Goal: Task Accomplishment & Management: Manage account settings

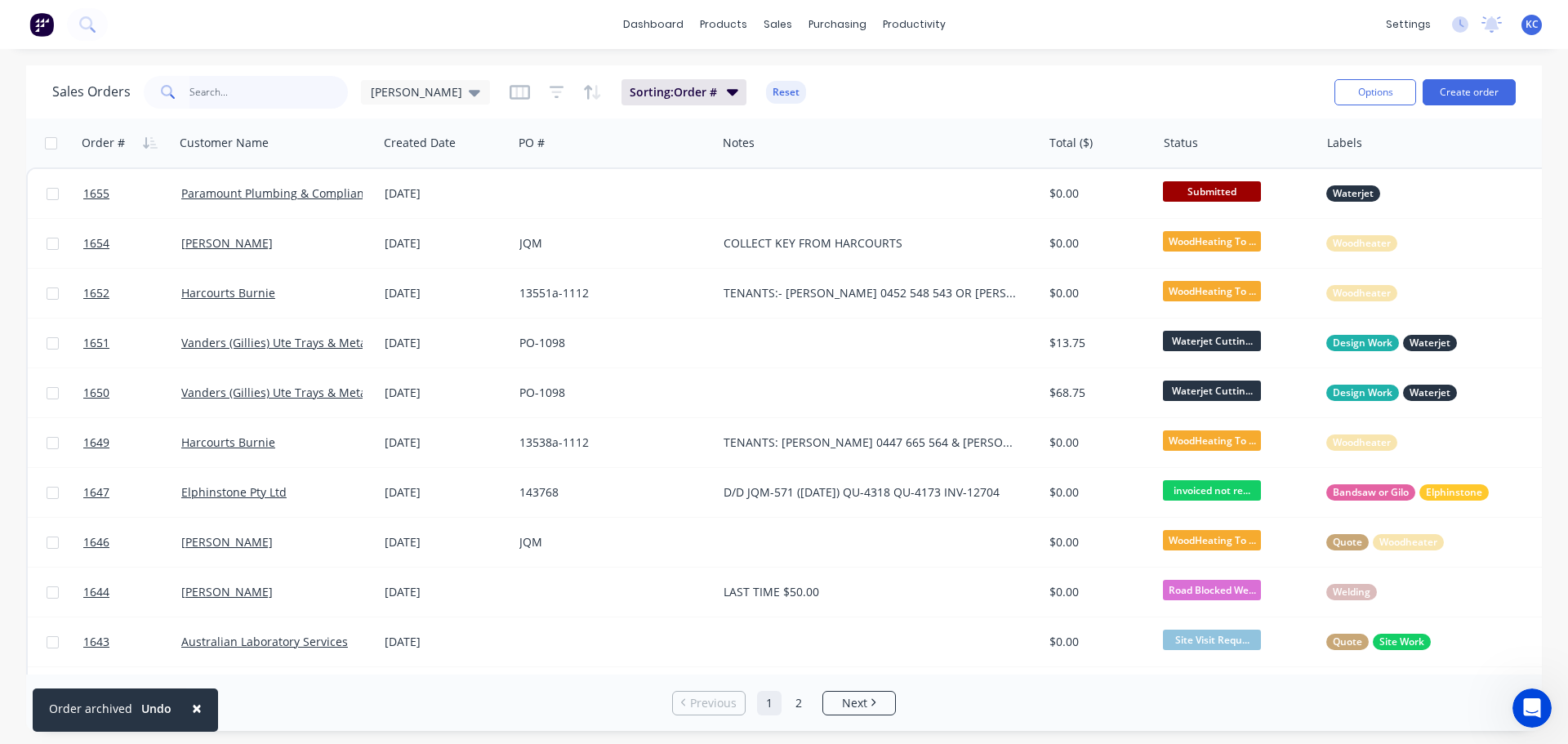
click at [256, 95] on input "text" at bounding box center [269, 92] width 160 height 33
type input "1635"
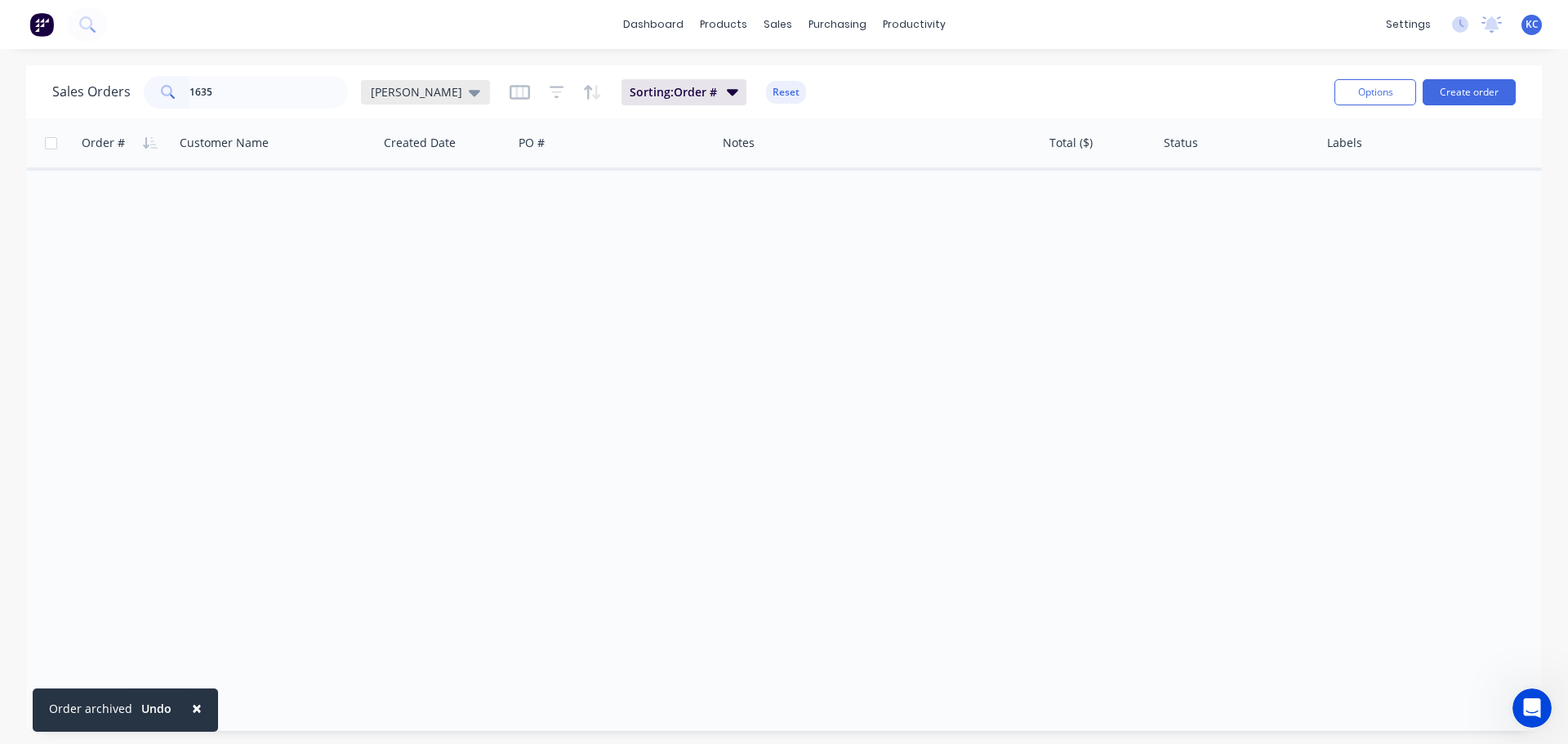
click at [469, 98] on icon at bounding box center [474, 92] width 12 height 18
click at [400, 297] on button "Archived" at bounding box center [459, 296] width 186 height 19
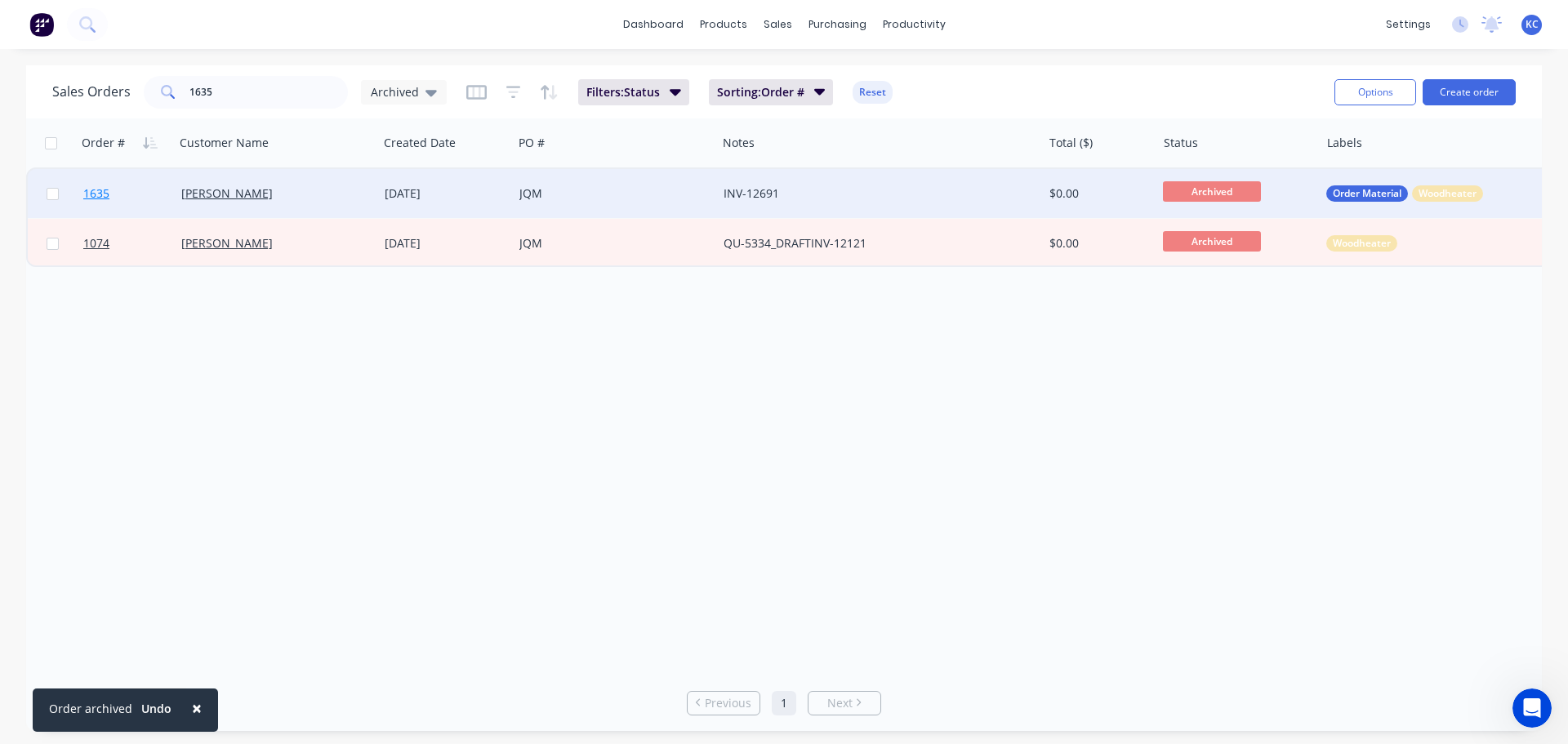
click at [103, 189] on span "1635" at bounding box center [96, 193] width 26 height 16
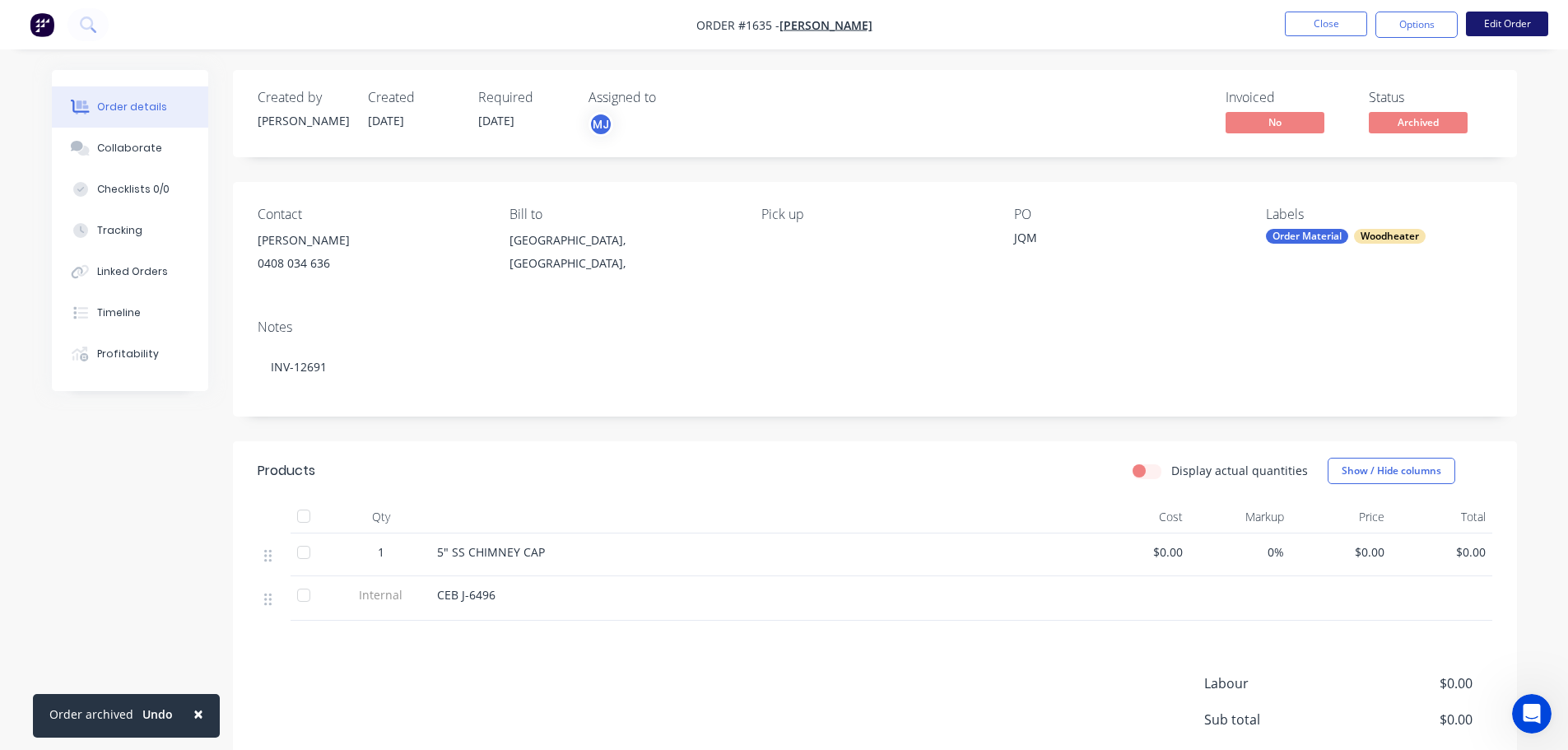
click at [1498, 18] on button "Edit Order" at bounding box center [1507, 24] width 83 height 25
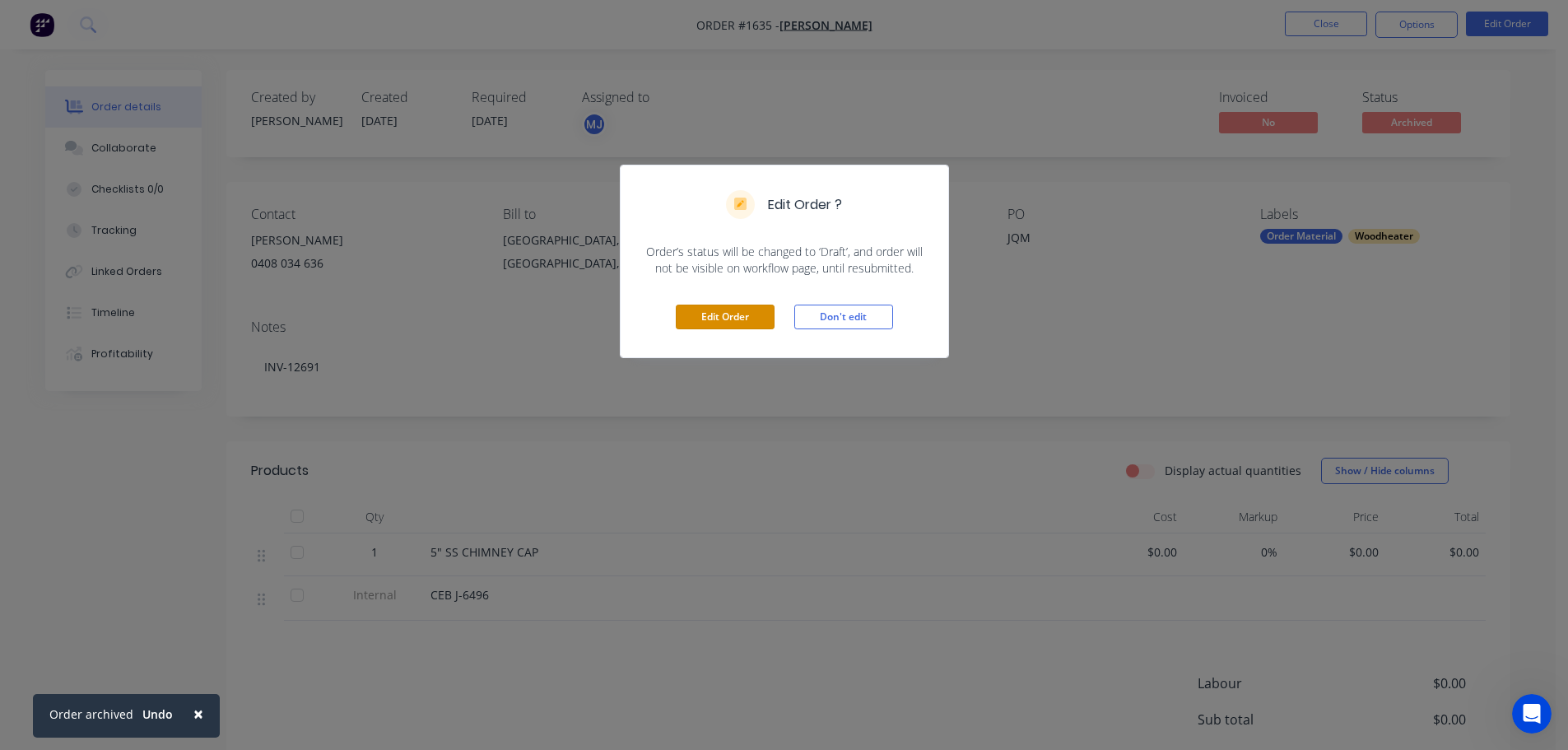
click at [716, 320] on button "Edit Order" at bounding box center [724, 316] width 98 height 25
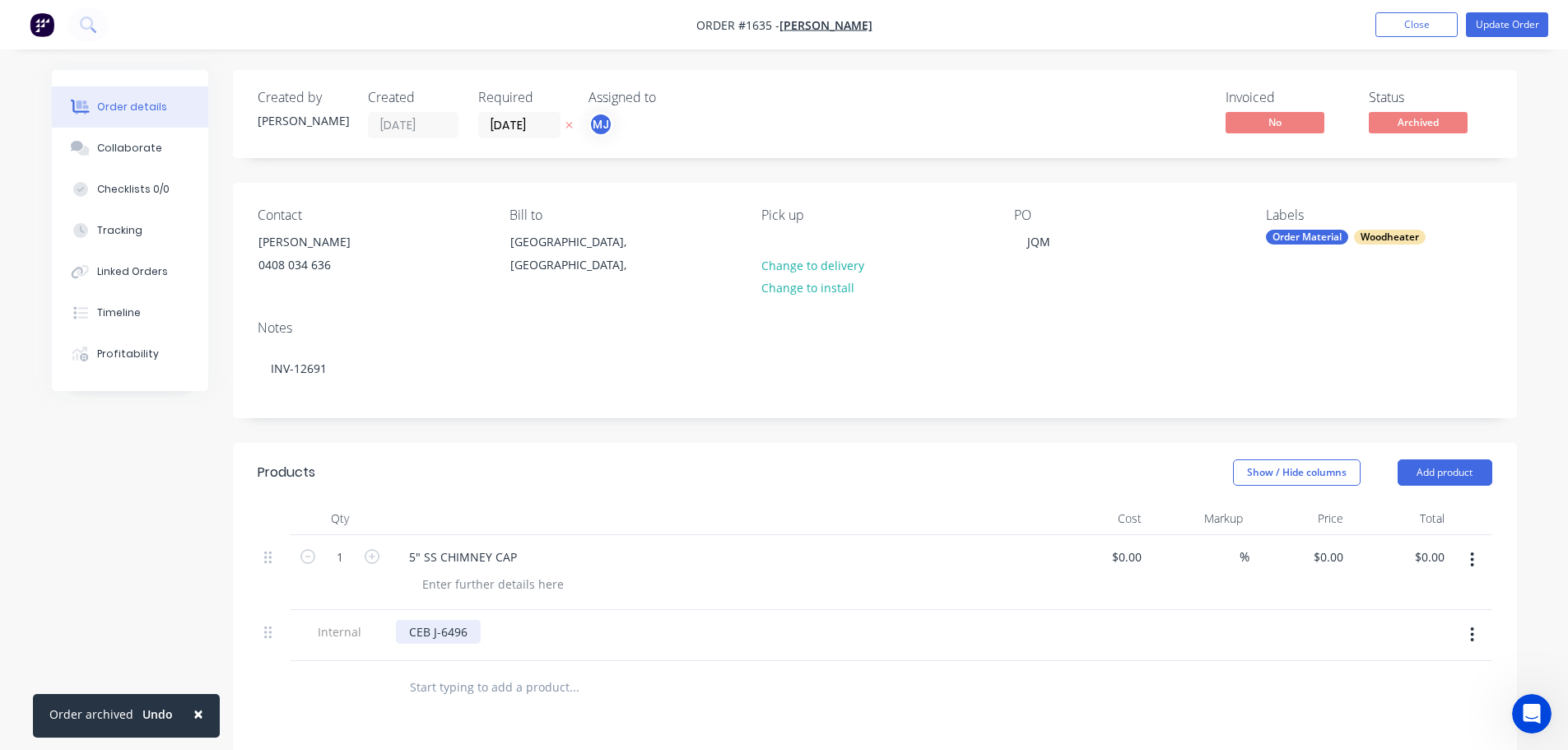
click at [476, 631] on div "CEB J-6496" at bounding box center [438, 631] width 85 height 24
click at [678, 649] on div at bounding box center [719, 649] width 645 height 4
click at [1483, 32] on button "Update Order" at bounding box center [1507, 24] width 83 height 25
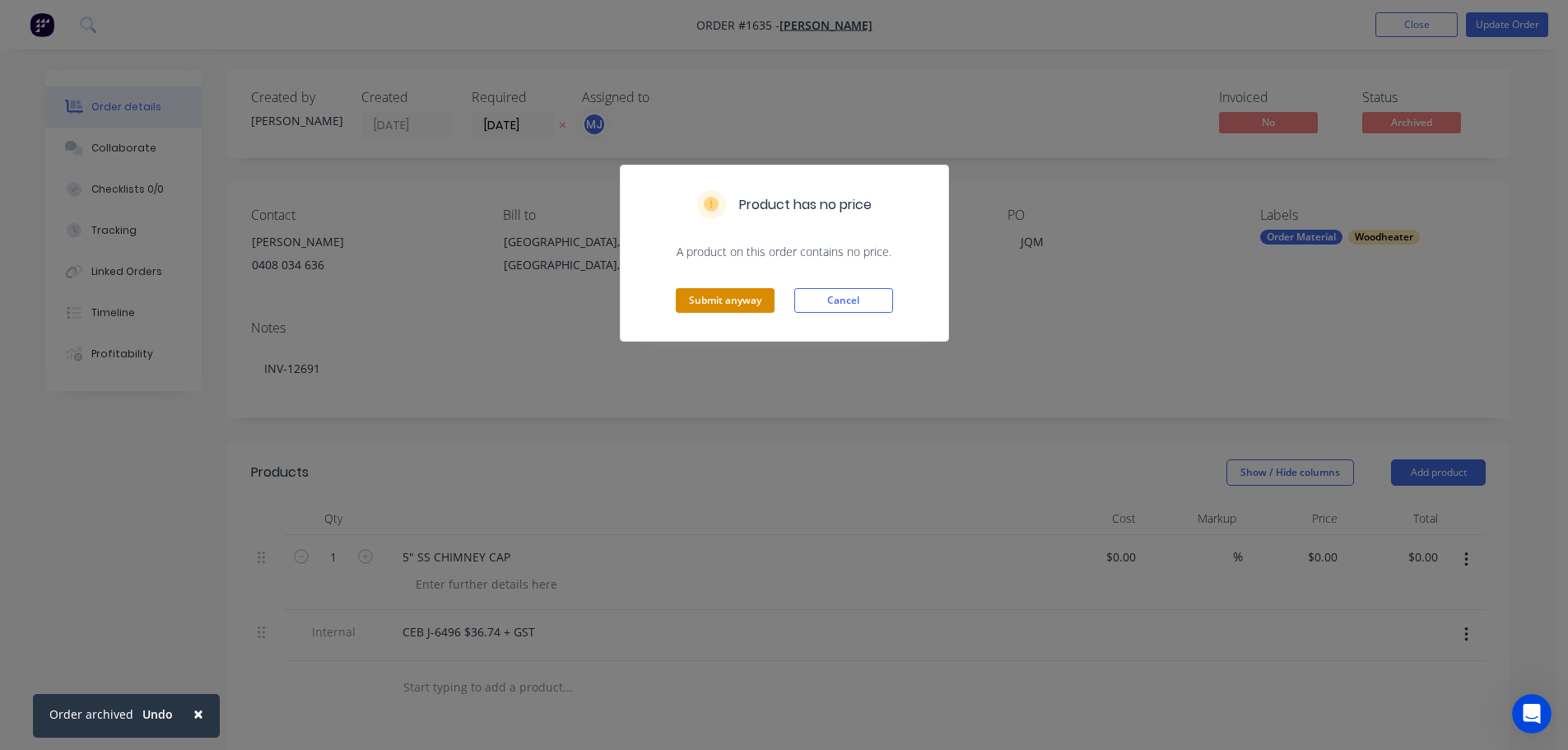
click at [759, 304] on button "Submit anyway" at bounding box center [724, 300] width 98 height 25
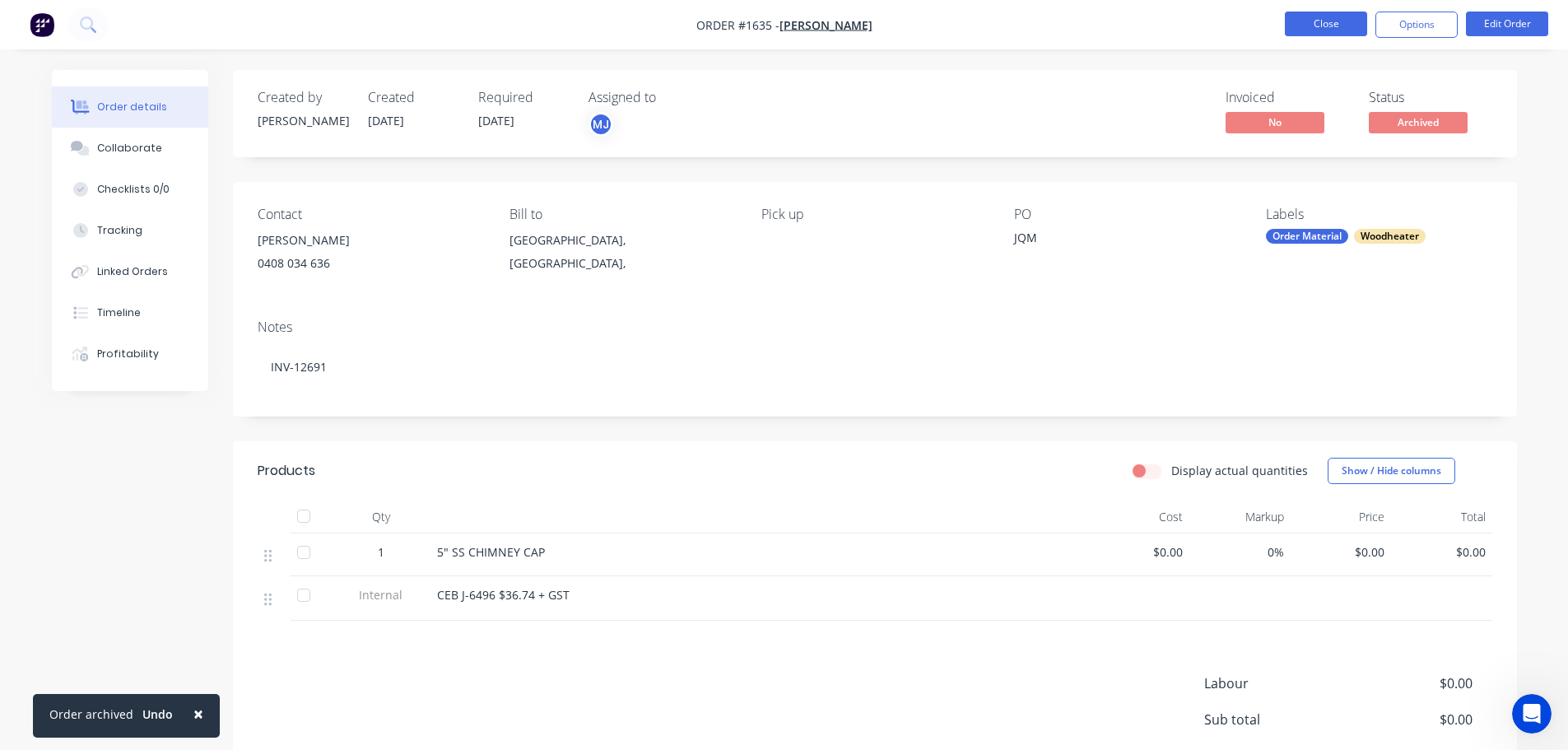
click at [1312, 30] on button "Close" at bounding box center [1326, 24] width 83 height 25
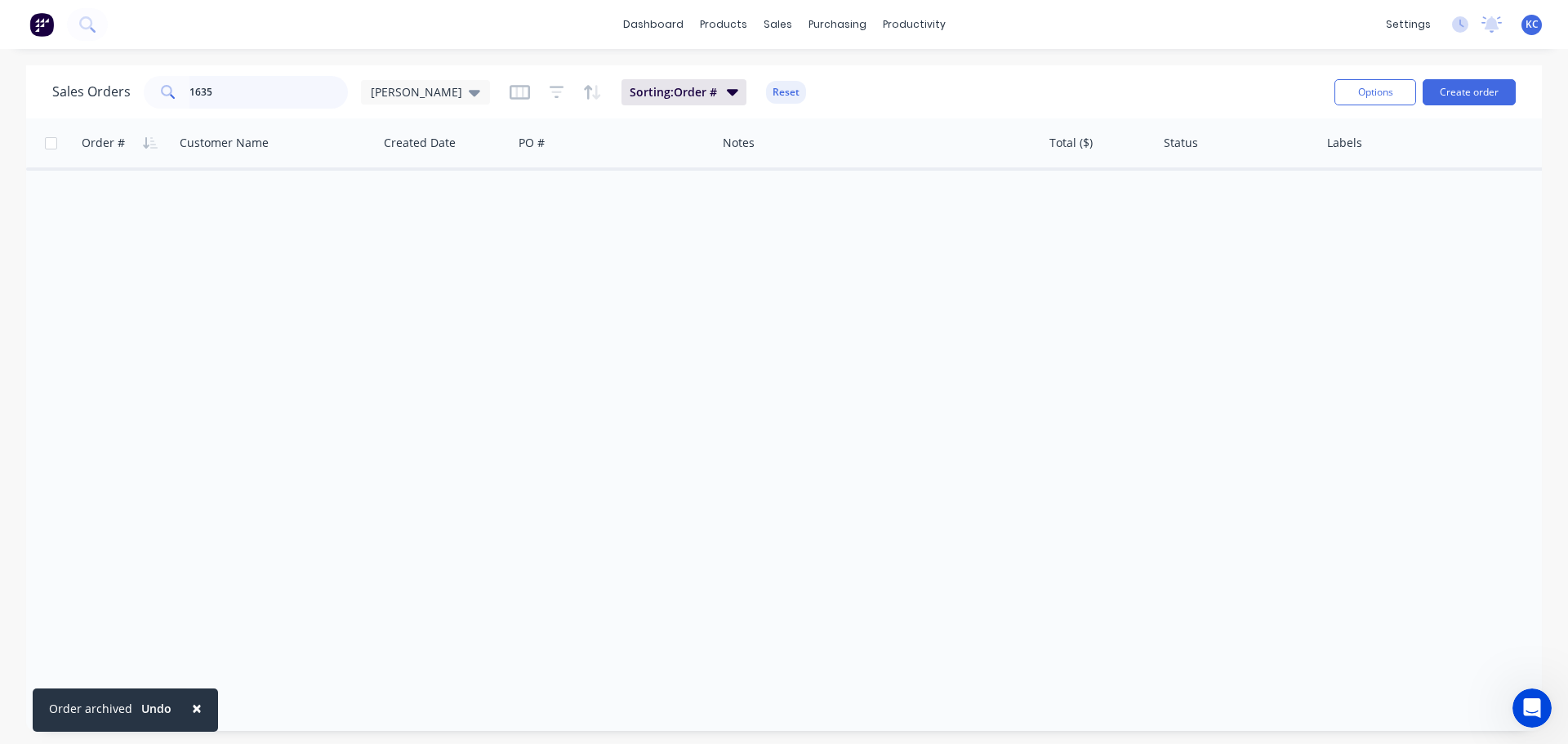
drag, startPoint x: 91, startPoint y: 87, endPoint x: 28, endPoint y: 84, distance: 63.1
click at [28, 84] on div "Sales Orders 1635 [PERSON_NAME]: Order # Reset Options Create order" at bounding box center [784, 92] width 1516 height 53
type input "1655"
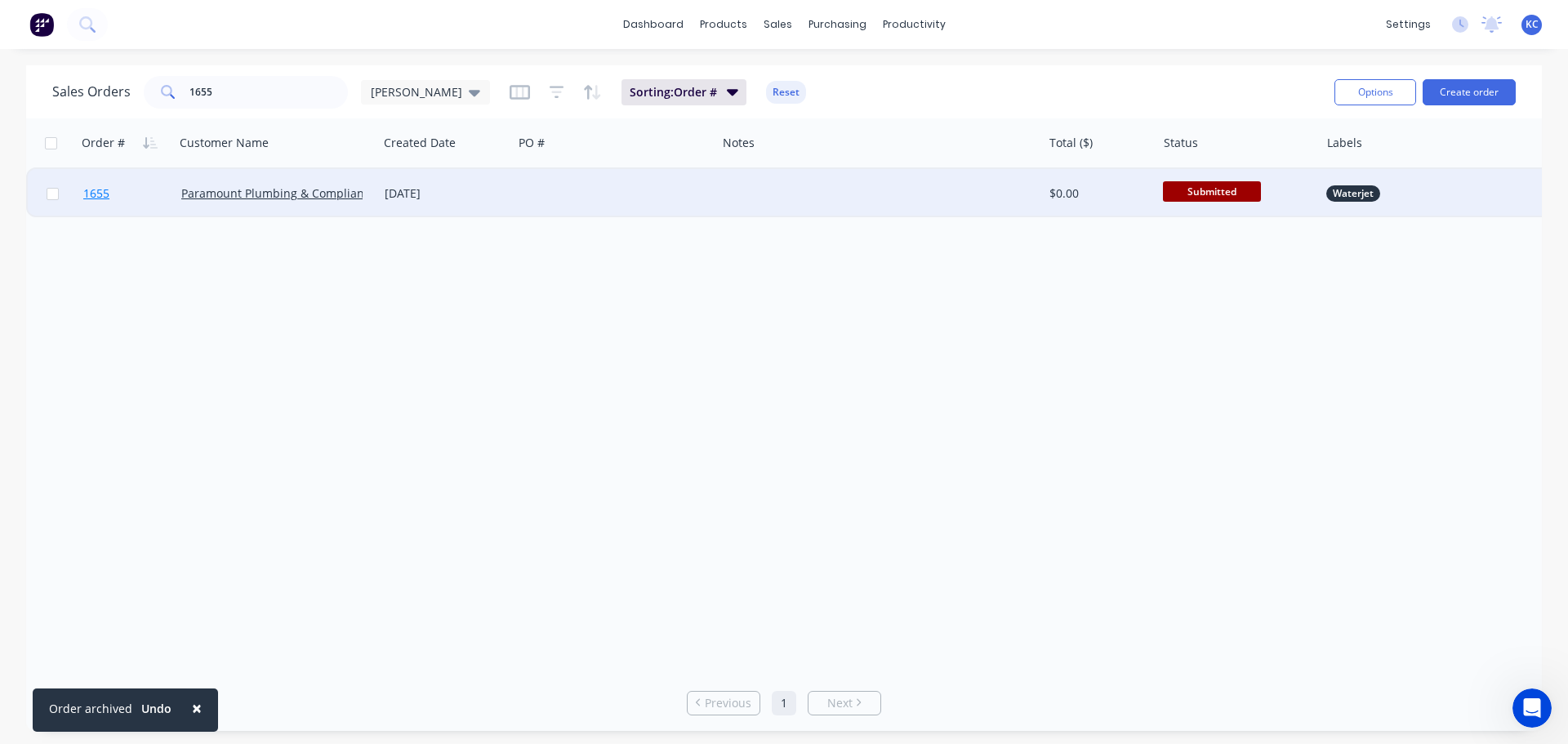
click at [110, 191] on link "1655" at bounding box center [131, 193] width 98 height 49
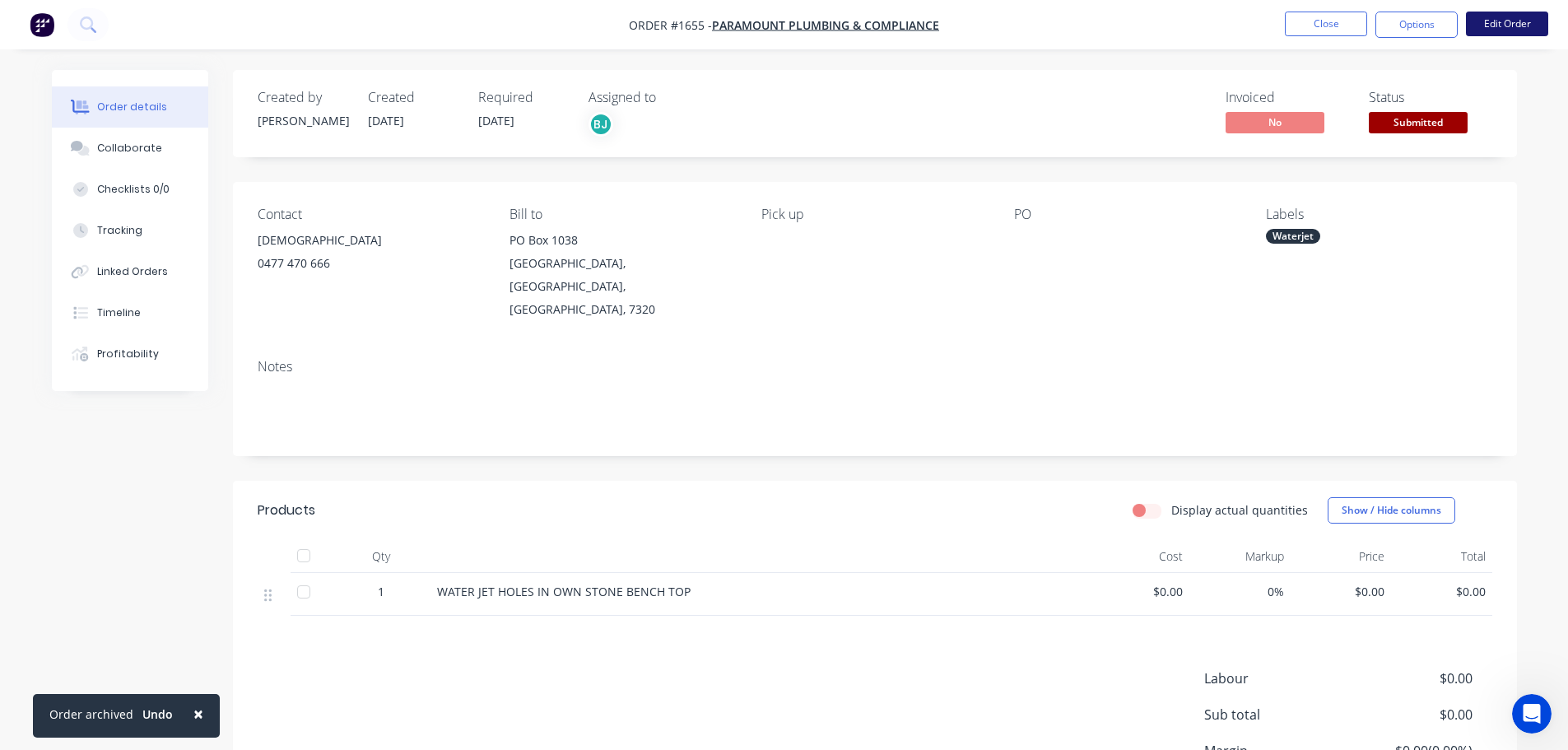
click at [1483, 35] on button "Edit Order" at bounding box center [1507, 24] width 83 height 25
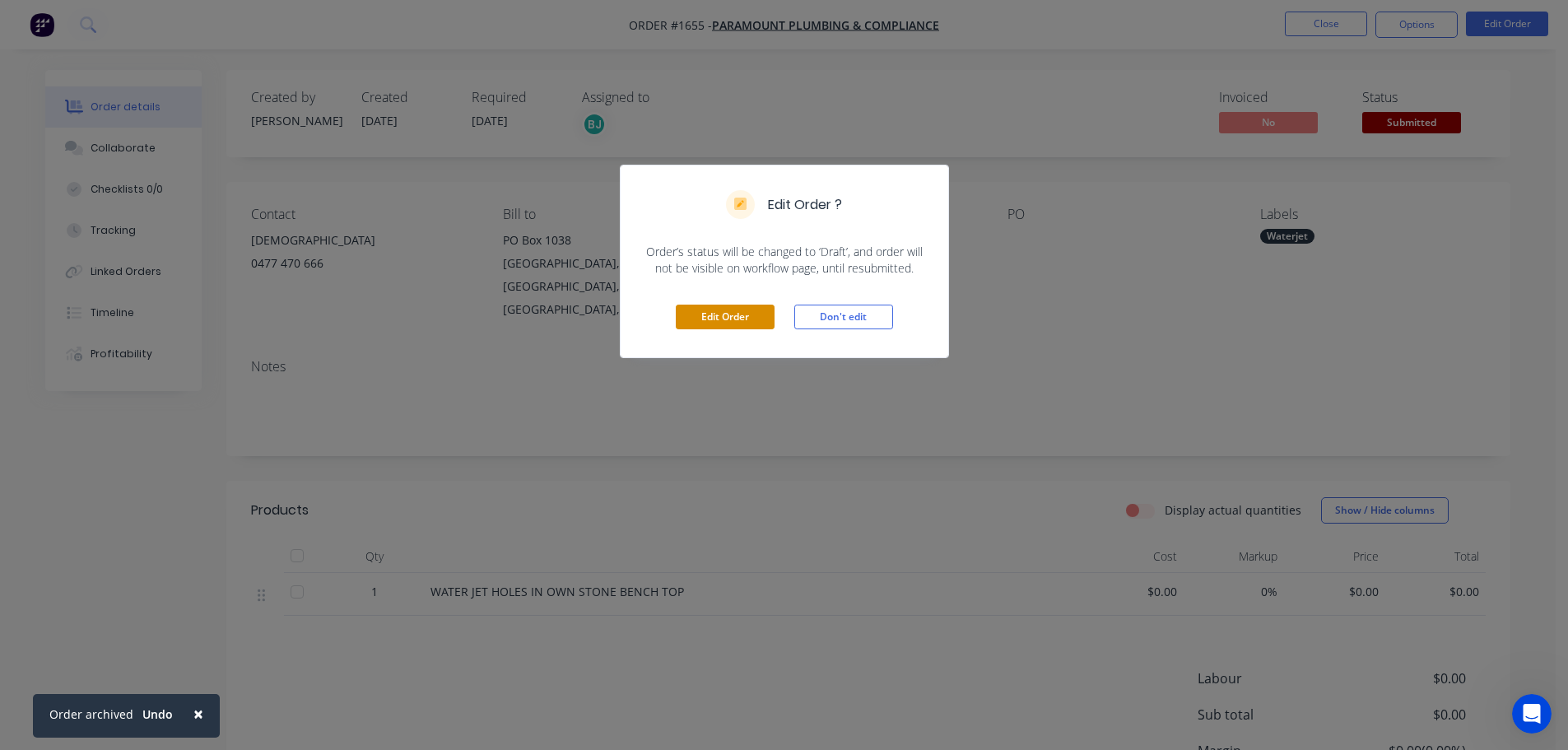
click at [692, 321] on button "Edit Order" at bounding box center [724, 316] width 98 height 25
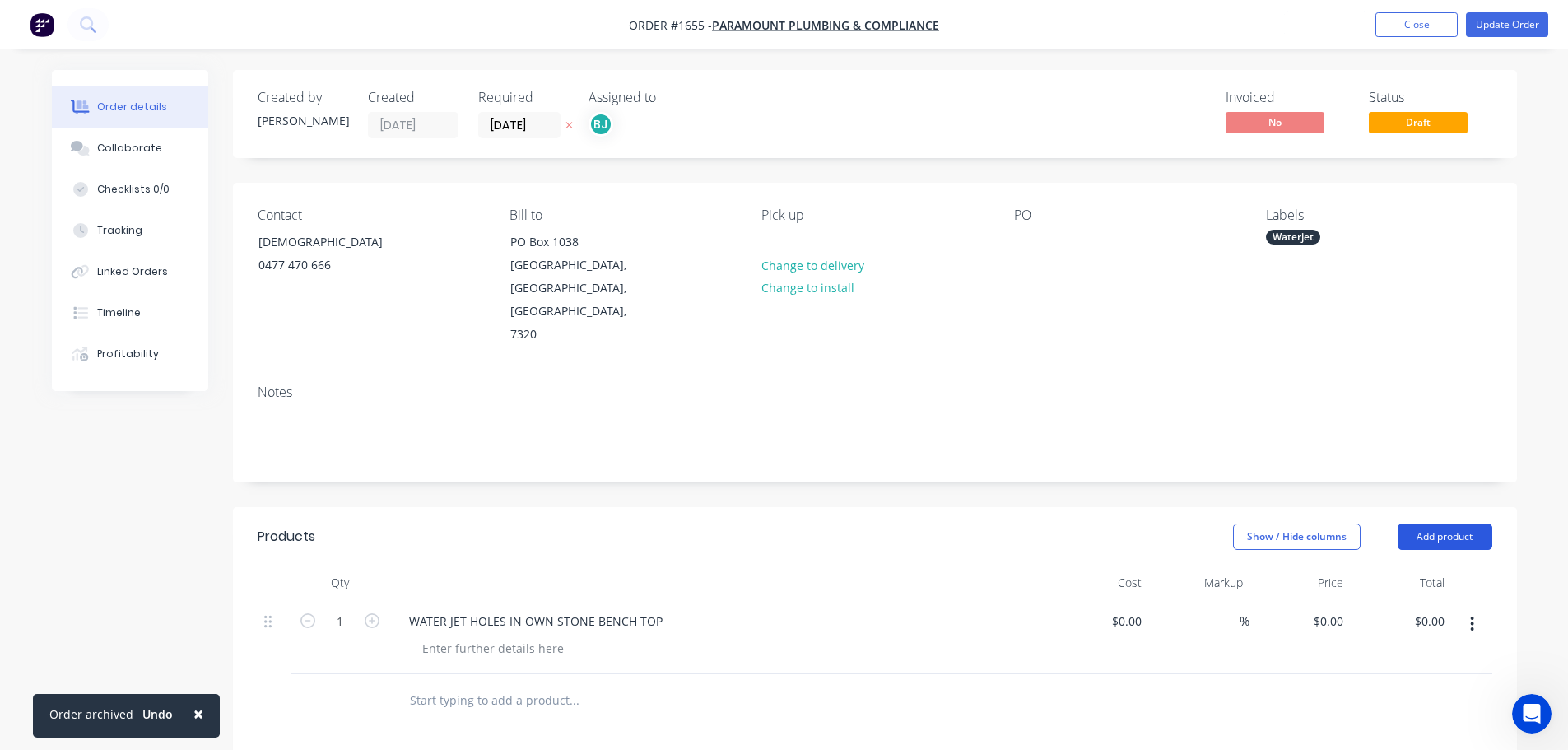
click at [1457, 523] on button "Add product" at bounding box center [1444, 536] width 95 height 27
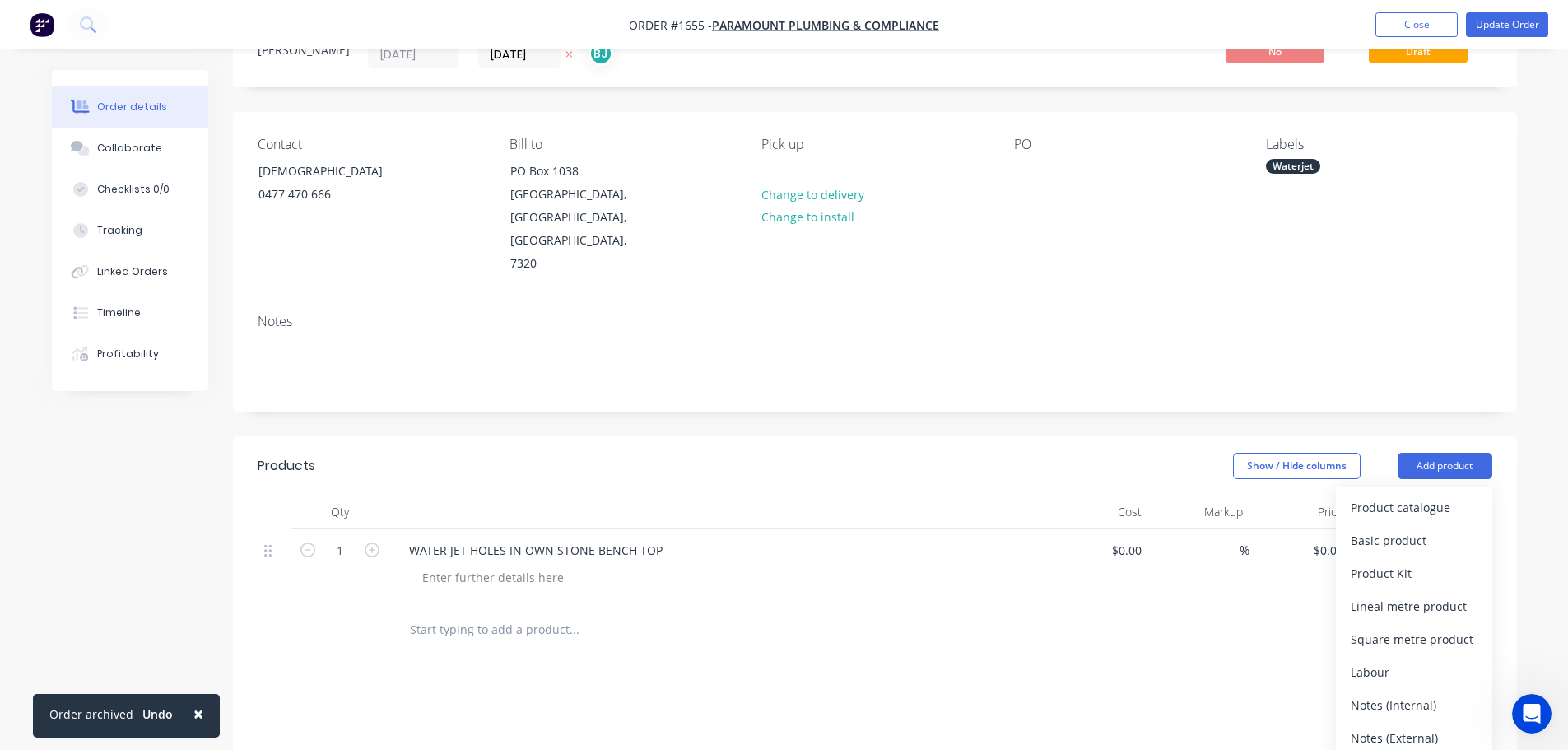
scroll to position [165, 0]
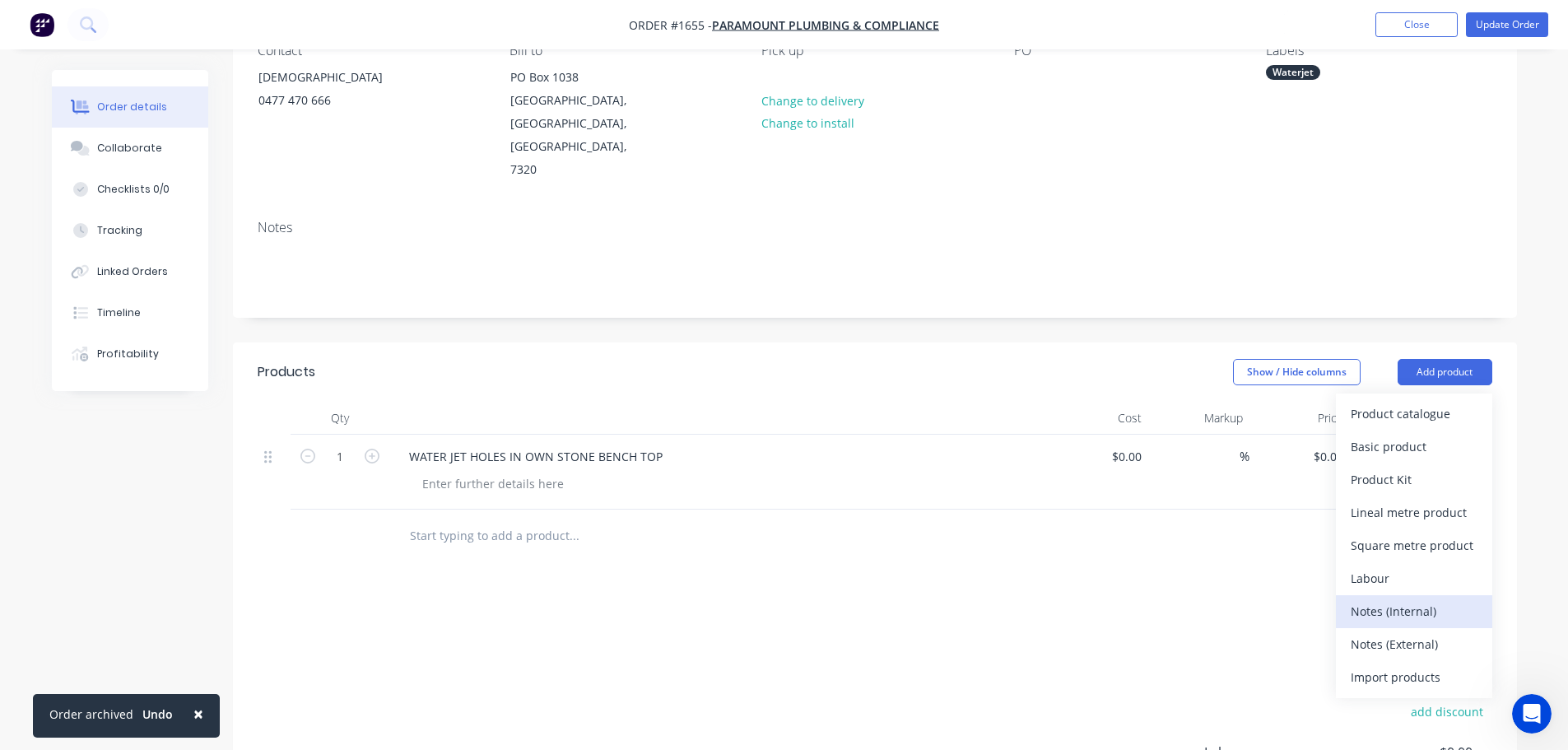
click at [1379, 599] on div "Notes (Internal)" at bounding box center [1414, 611] width 127 height 24
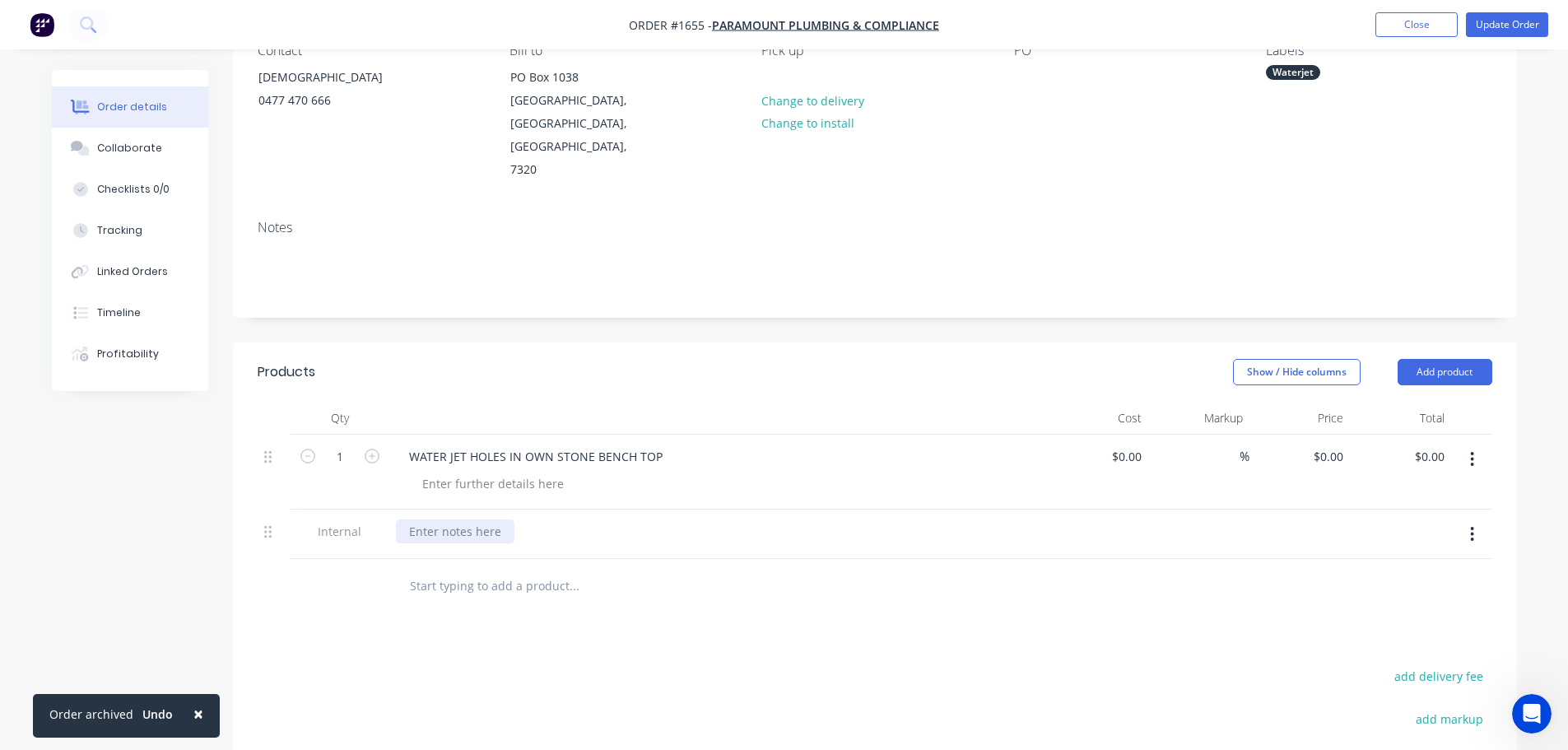
click at [478, 519] on div at bounding box center [455, 531] width 119 height 24
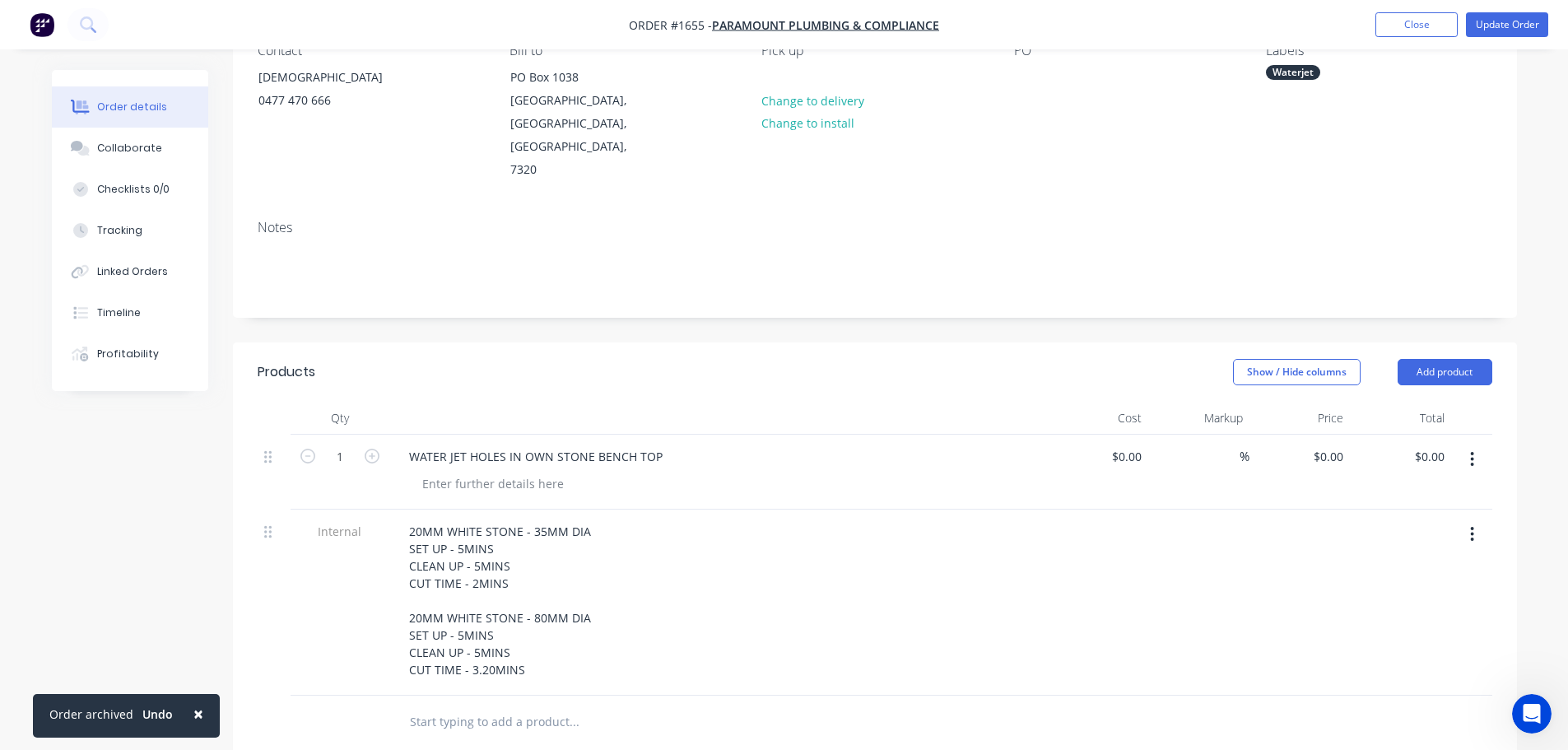
click at [755, 531] on div "20MM WHITE STONE - 35MM DIA SET UP - 5MINS CLEAN UP - 5MINS CUT TIME - 2MINS 20…" at bounding box center [719, 600] width 645 height 162
click at [130, 153] on div "Collaborate" at bounding box center [130, 148] width 65 height 15
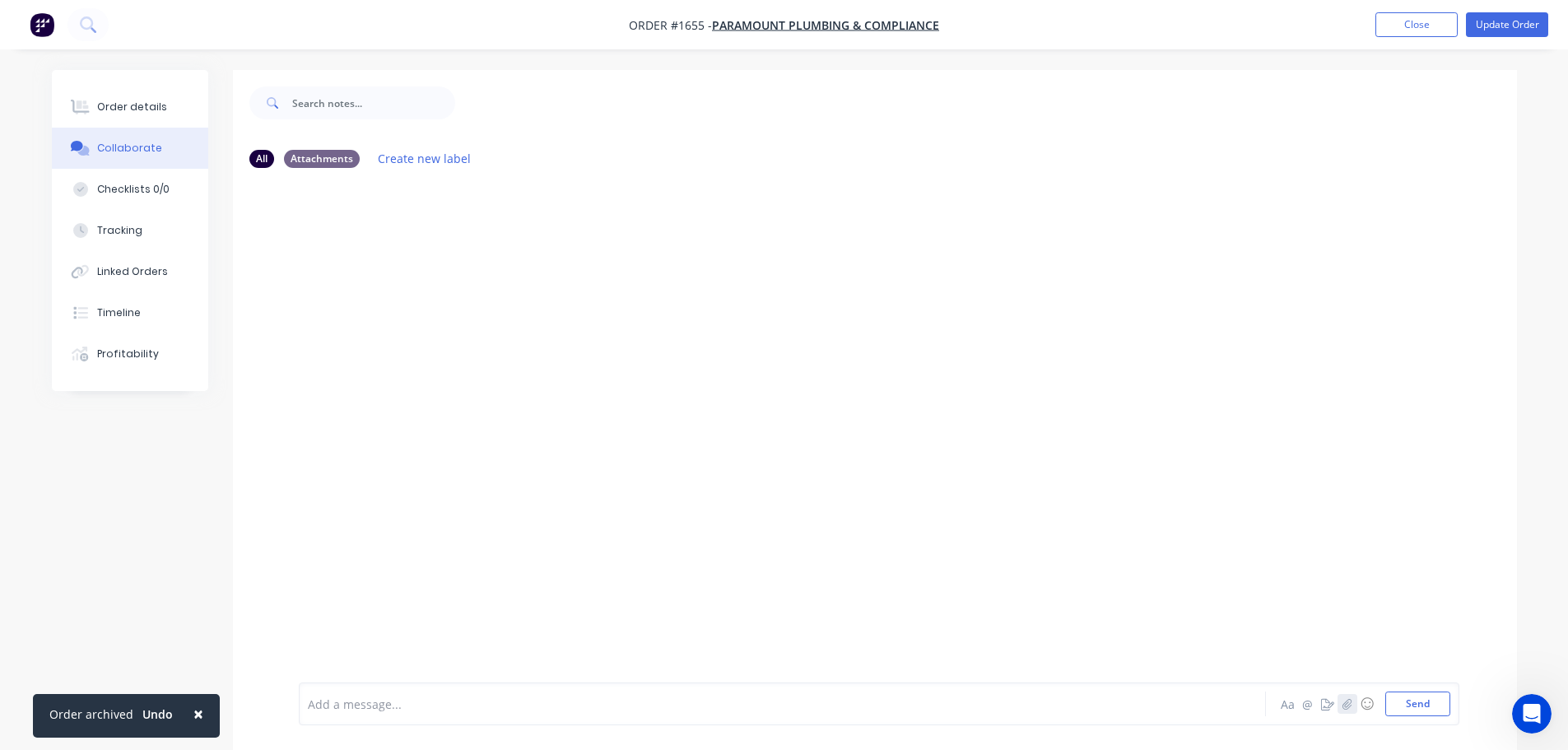
click at [1346, 704] on icon "button" at bounding box center [1346, 703] width 10 height 12
click at [1426, 703] on button "Send" at bounding box center [1417, 703] width 65 height 25
click at [162, 106] on button "Order details" at bounding box center [130, 107] width 156 height 41
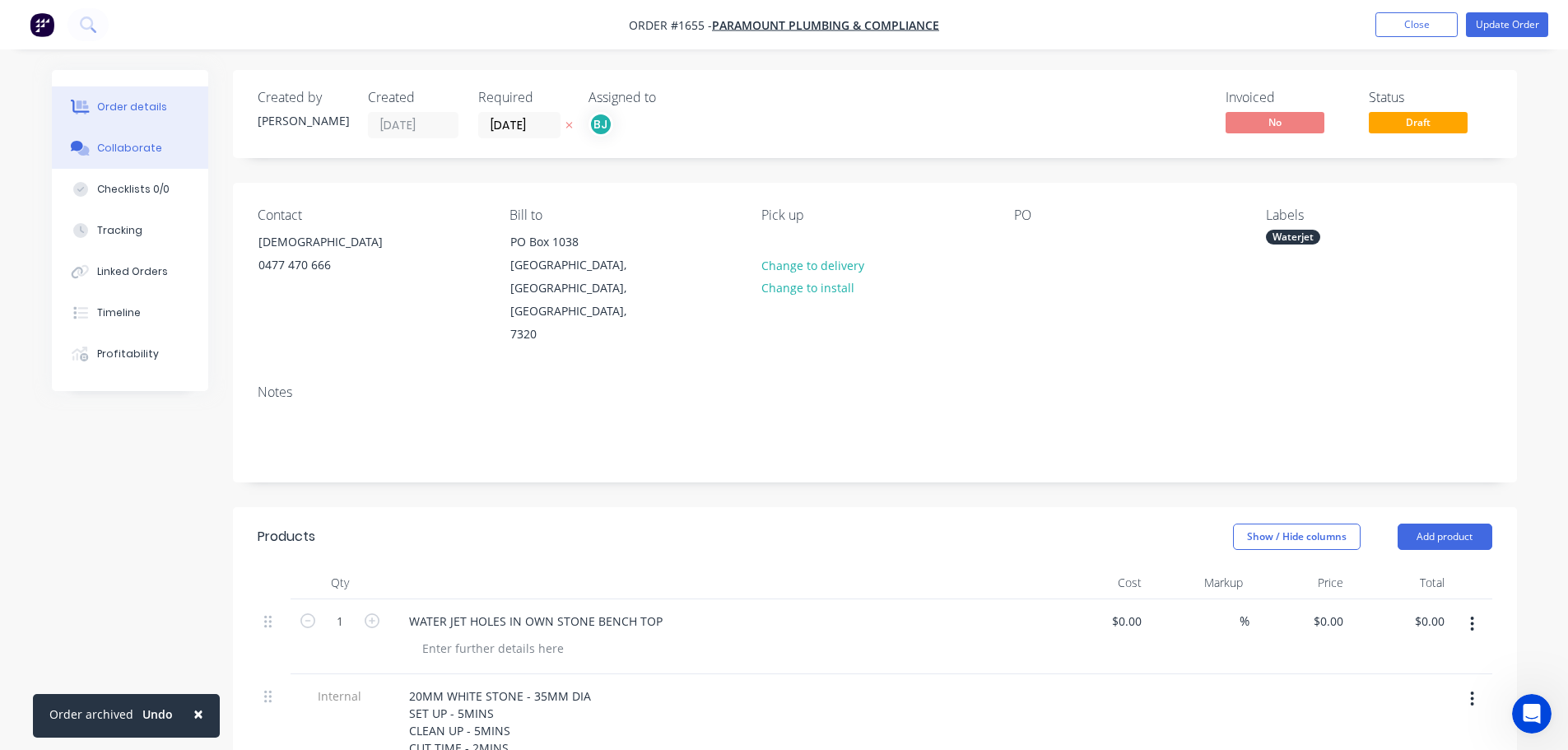
click at [157, 147] on button "Collaborate" at bounding box center [130, 148] width 156 height 41
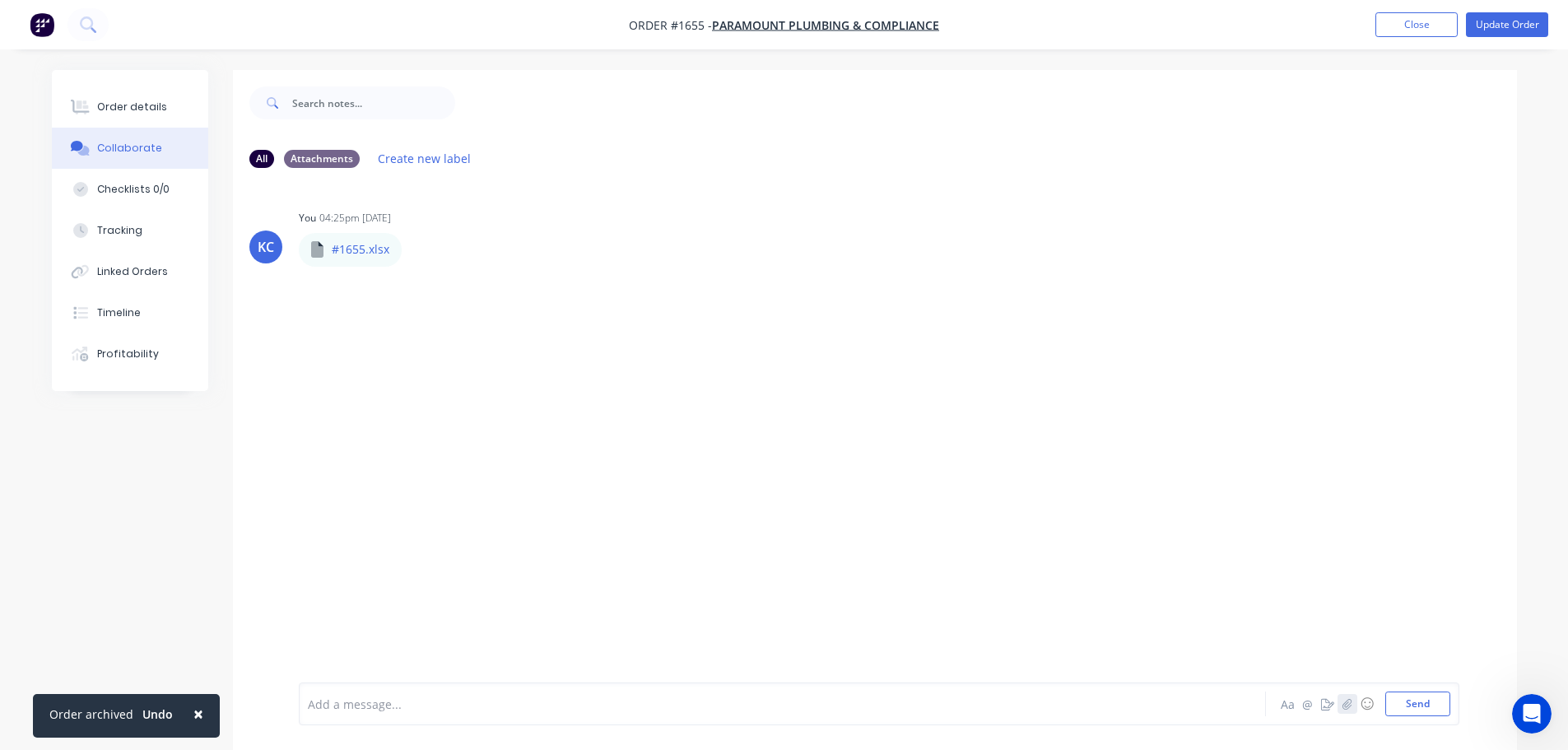
click at [1347, 708] on icon "button" at bounding box center [1346, 703] width 9 height 11
click at [1431, 705] on button "Send" at bounding box center [1417, 703] width 65 height 25
click at [1420, 16] on button "Close" at bounding box center [1416, 24] width 83 height 25
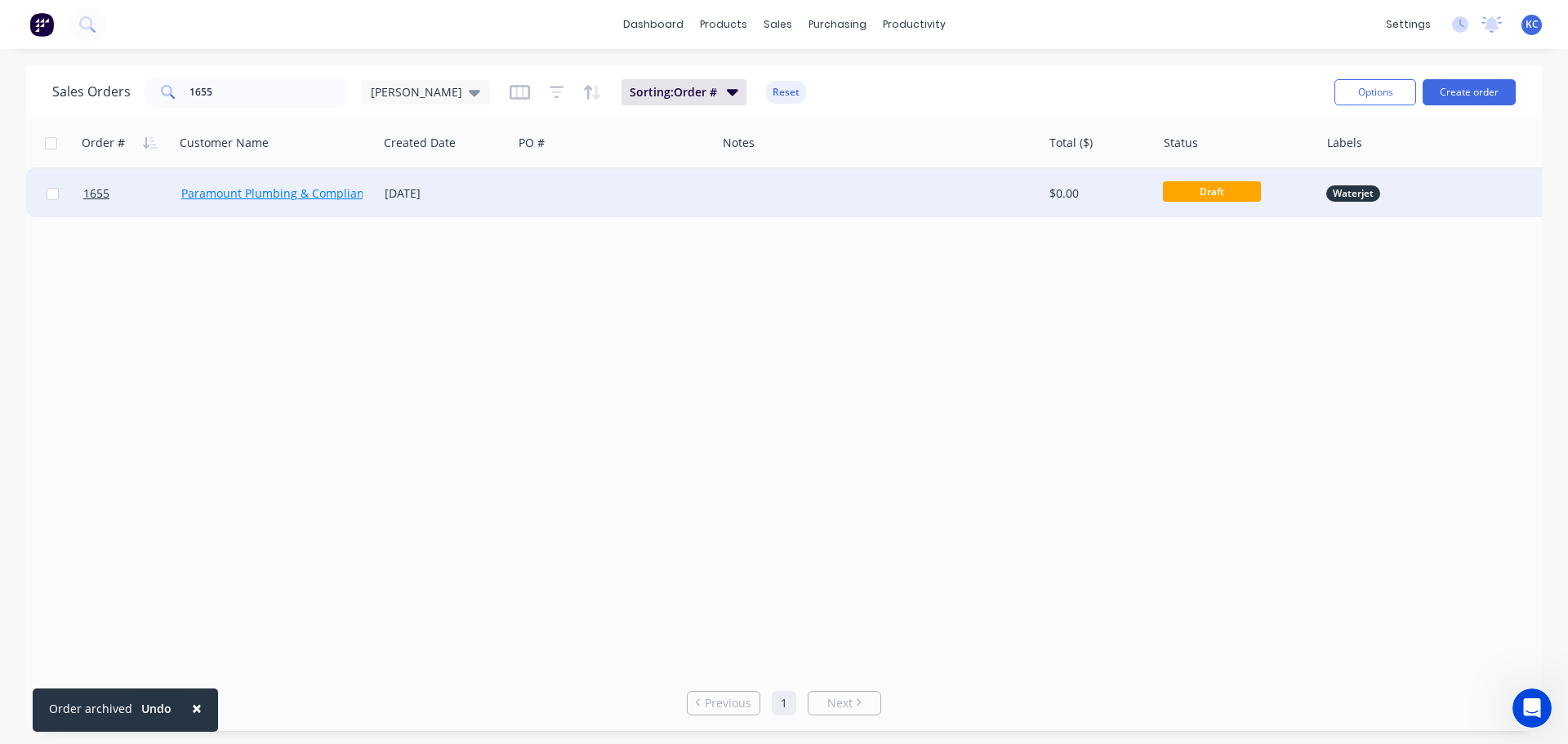
click at [214, 191] on link "Paramount Plumbing & Compliance" at bounding box center [279, 192] width 195 height 16
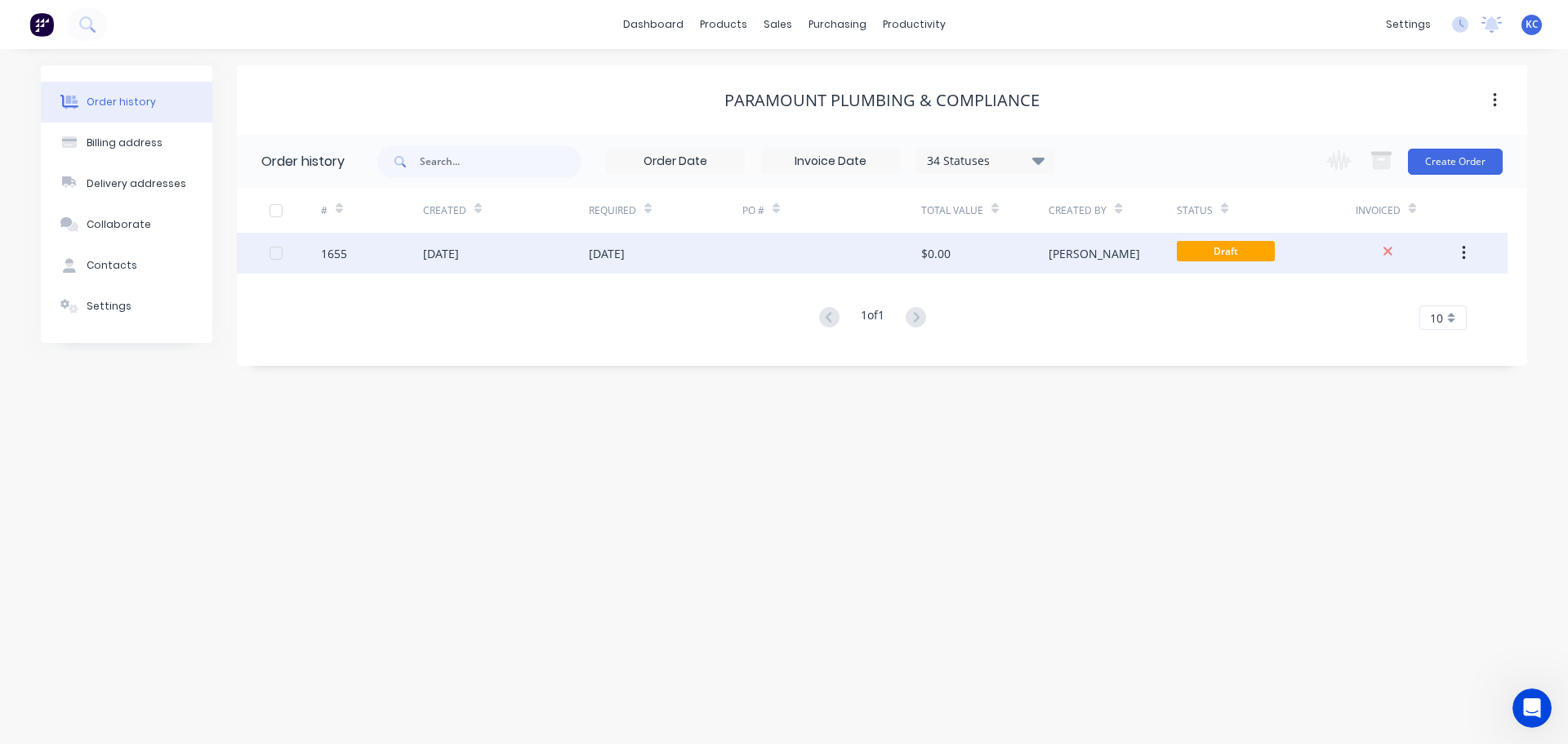
click at [332, 257] on div "1655" at bounding box center [334, 253] width 26 height 17
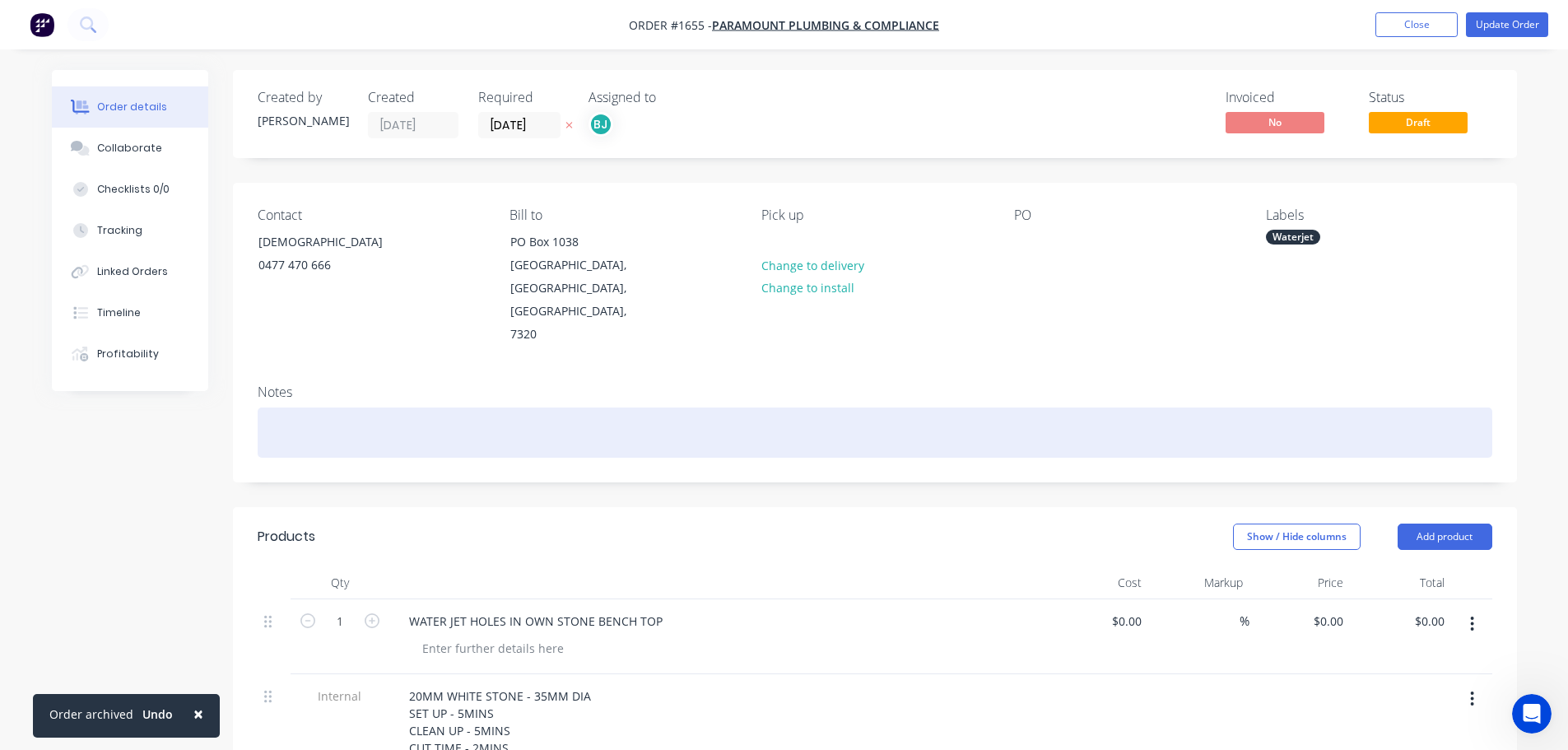
click at [300, 407] on div at bounding box center [874, 432] width 1234 height 51
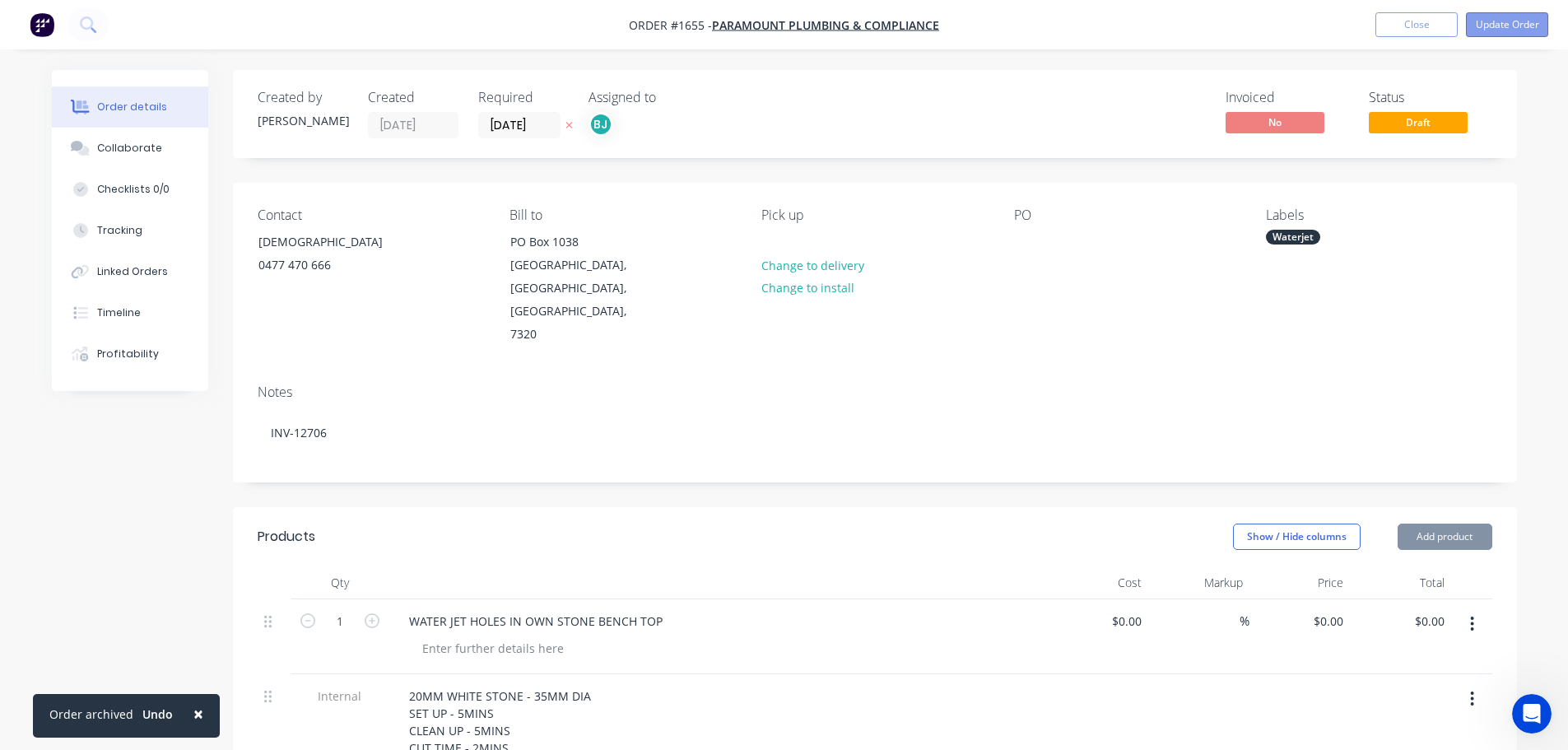
click at [1504, 27] on button "Update Order" at bounding box center [1507, 24] width 83 height 25
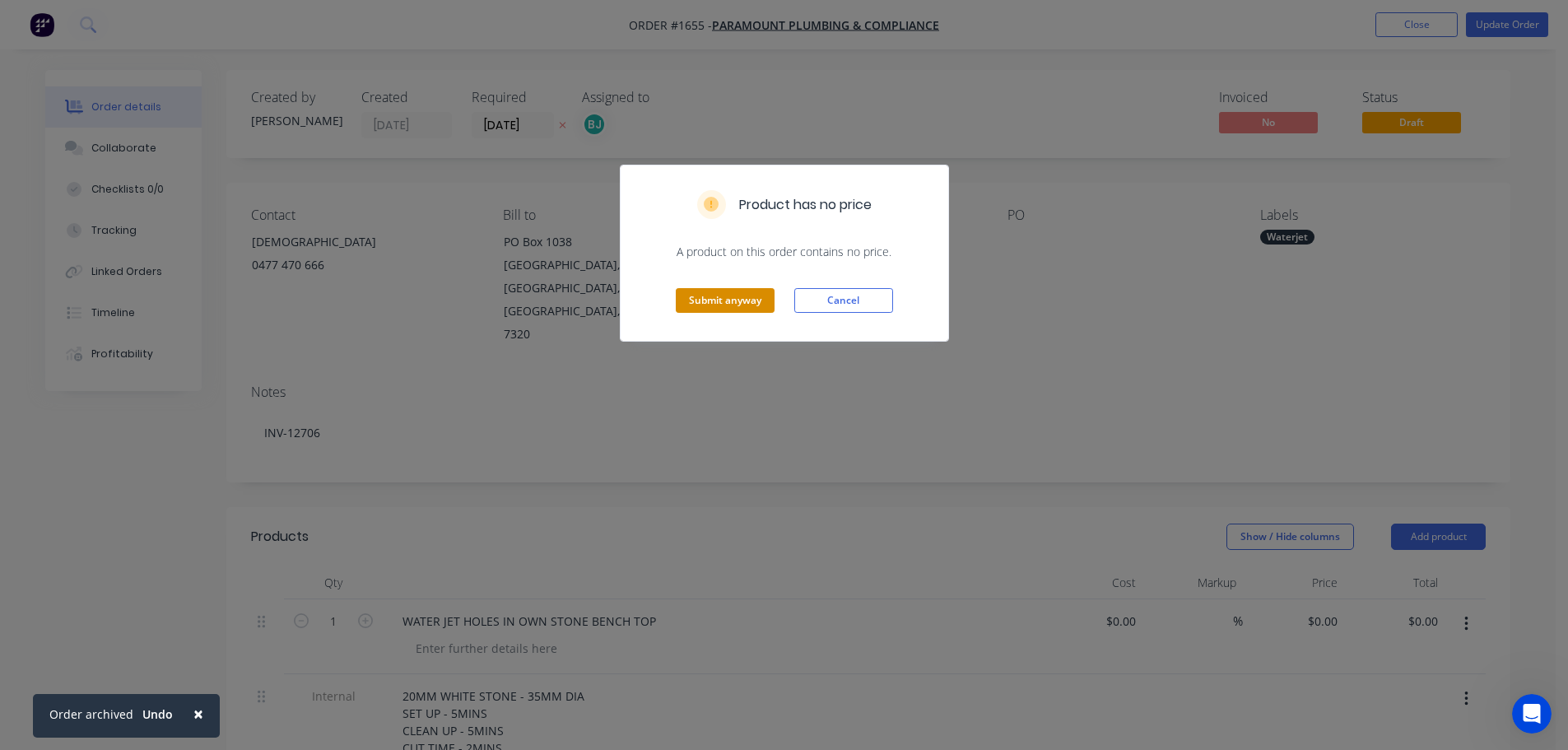
click at [735, 304] on button "Submit anyway" at bounding box center [724, 300] width 98 height 25
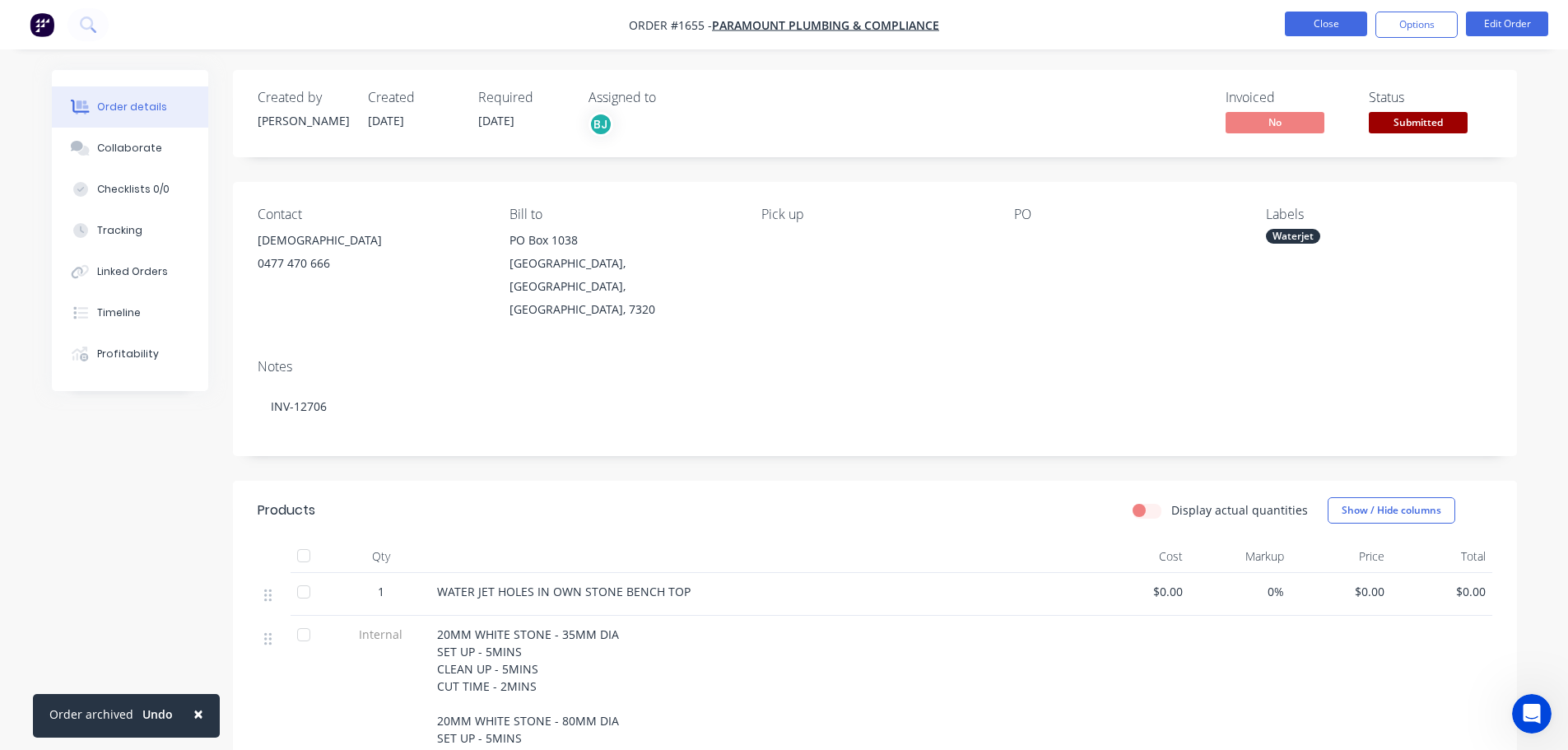
click at [1309, 25] on button "Close" at bounding box center [1326, 24] width 83 height 25
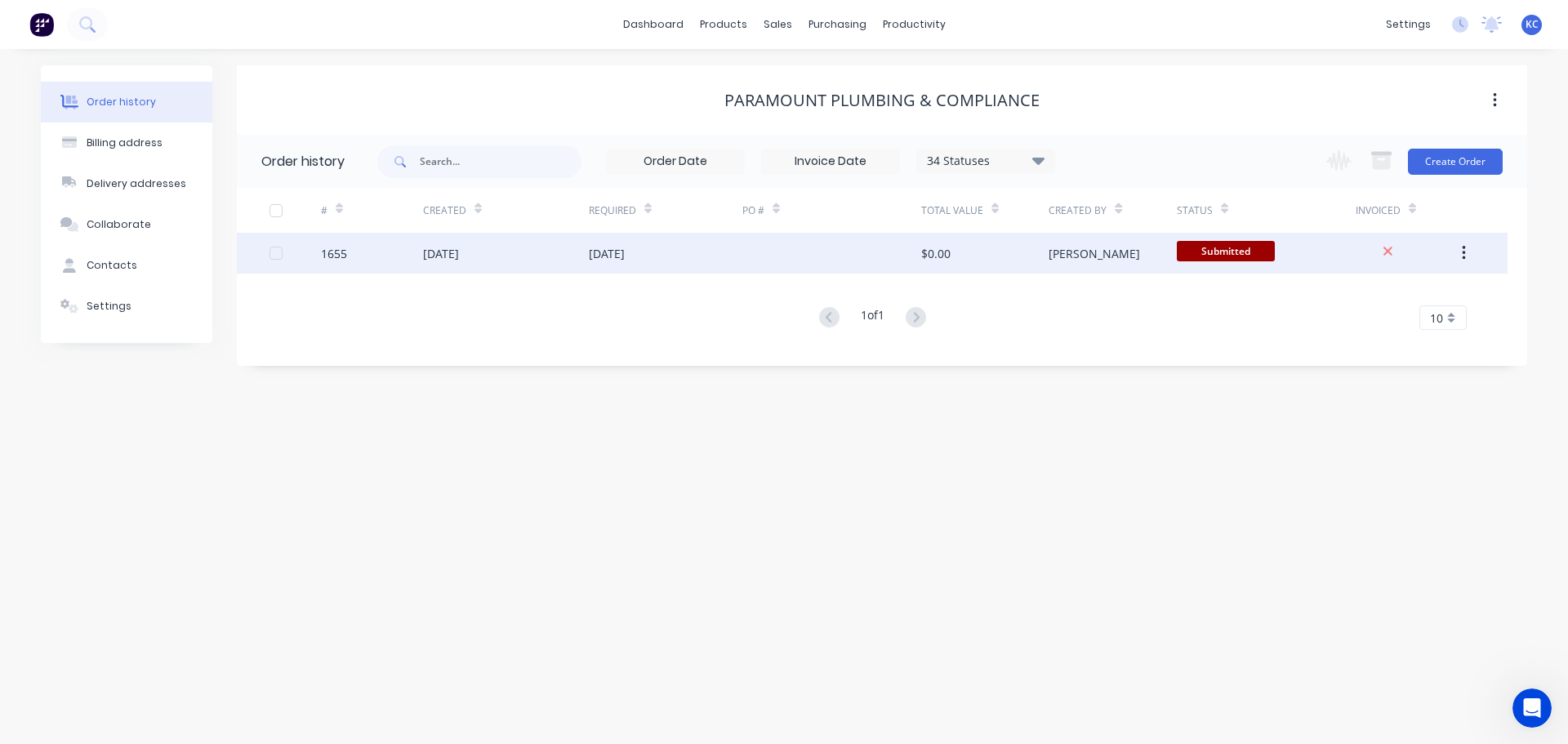
drag, startPoint x: 497, startPoint y: 254, endPoint x: 945, endPoint y: 247, distance: 448.1
click at [945, 247] on div "$0.00" at bounding box center [936, 253] width 29 height 17
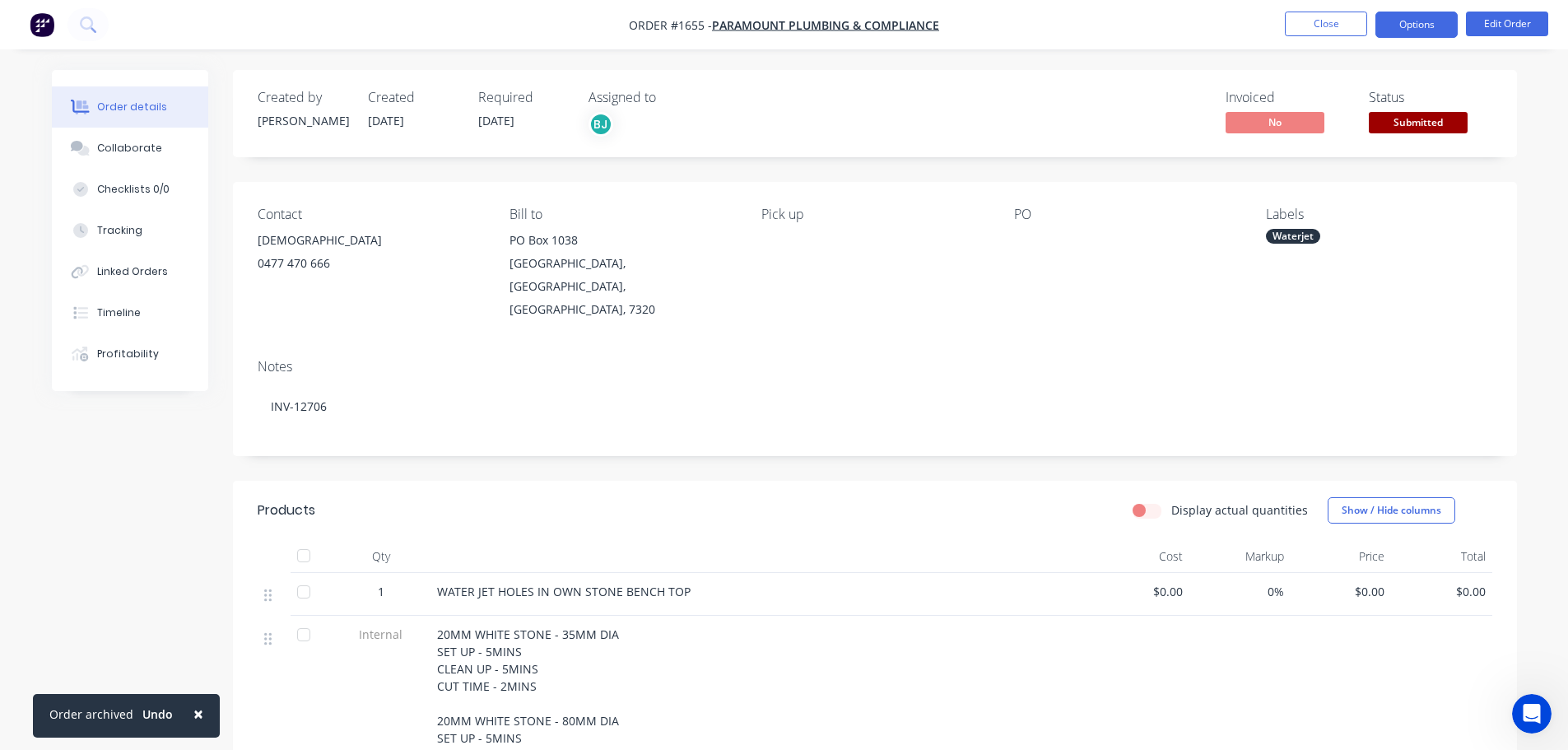
click at [1444, 19] on button "Options" at bounding box center [1416, 25] width 83 height 27
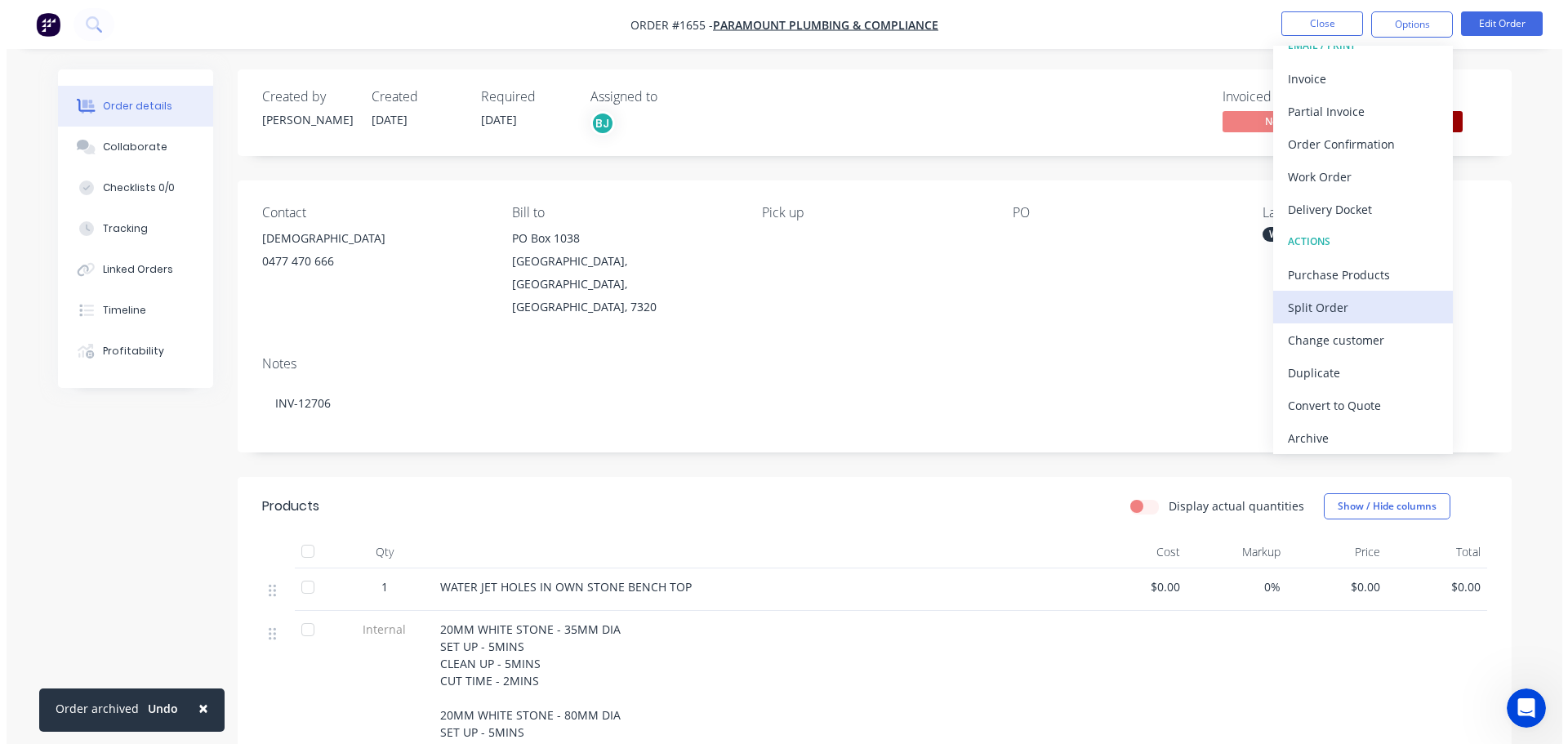
scroll to position [25, 0]
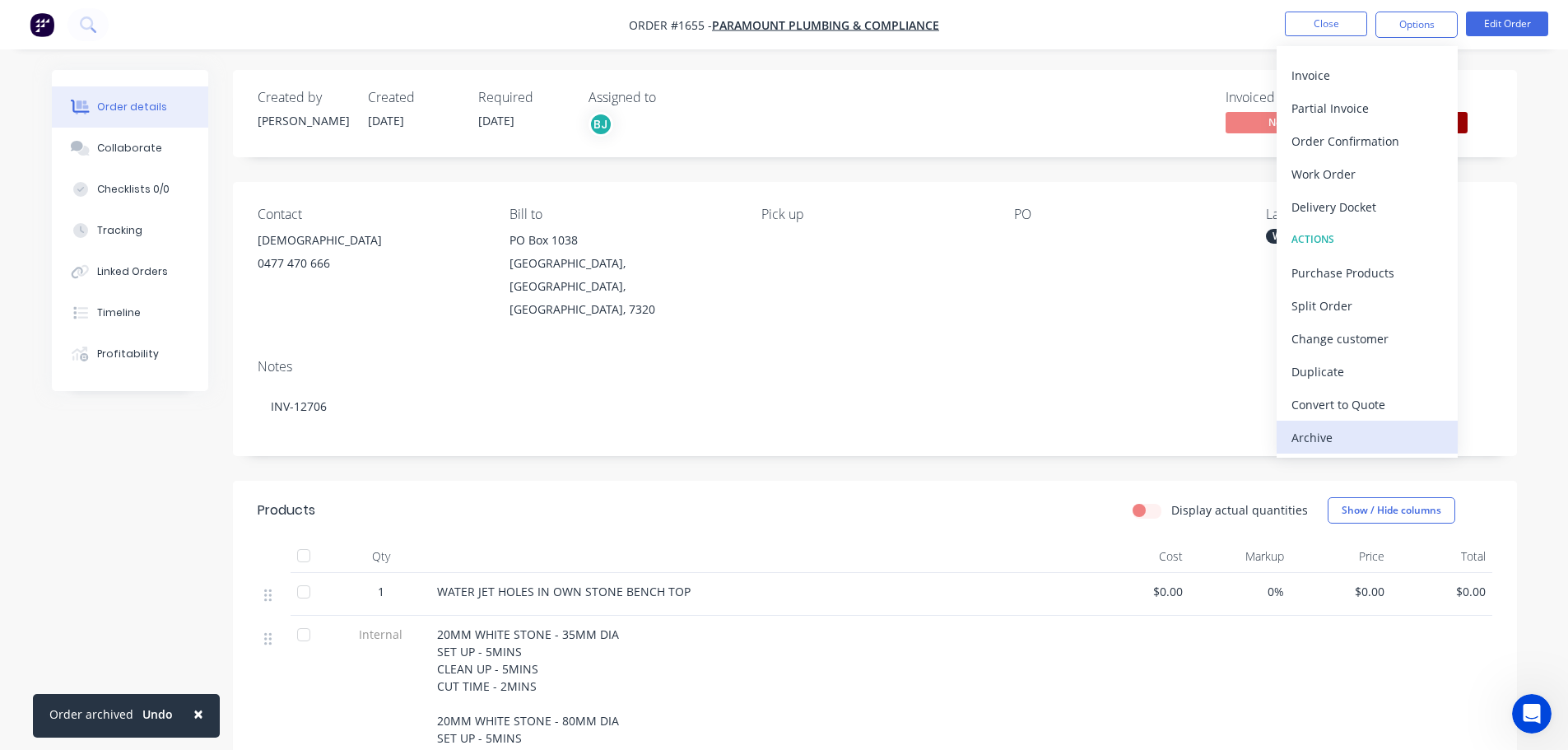
click at [1346, 437] on div "Archive" at bounding box center [1367, 438] width 152 height 24
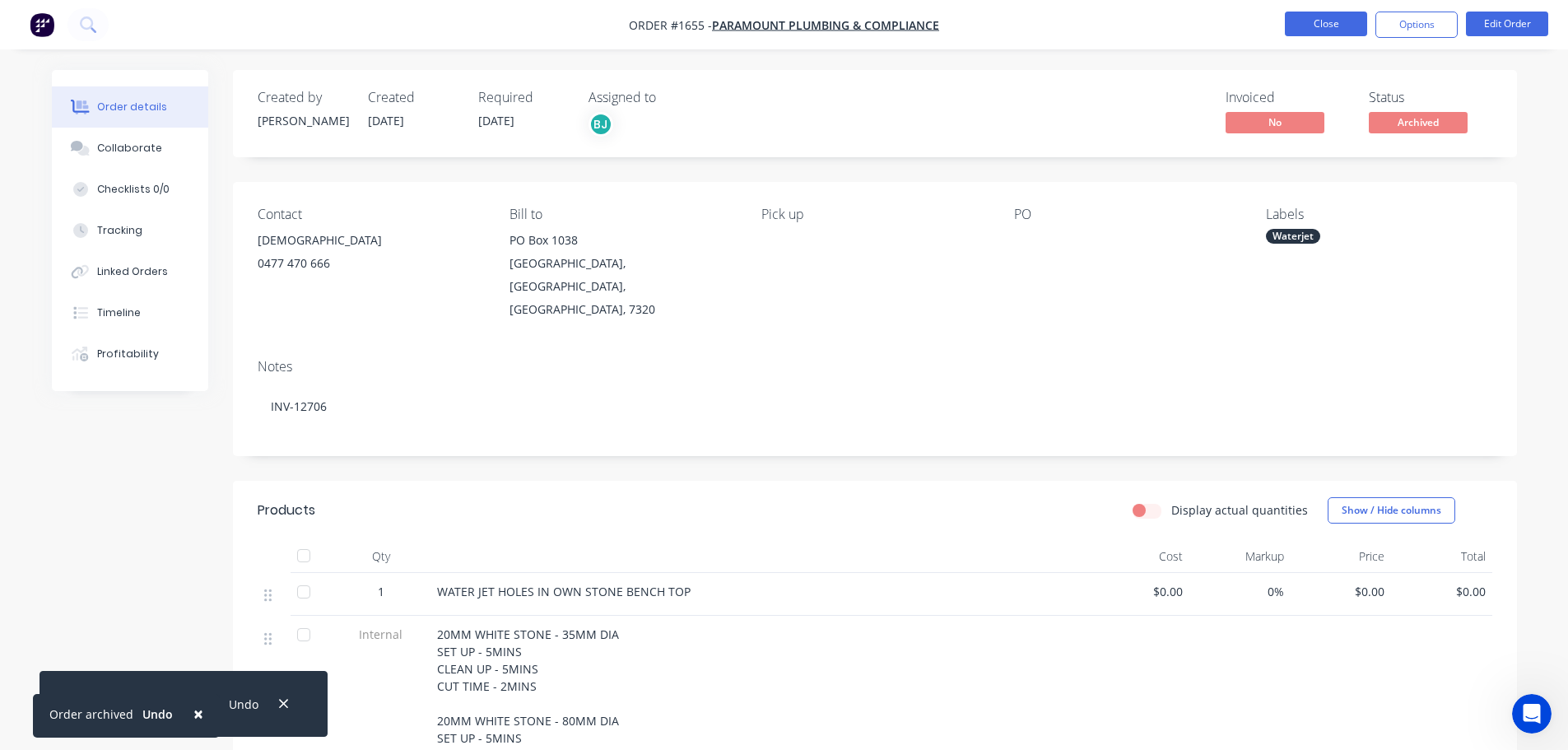
click at [1326, 30] on button "Close" at bounding box center [1326, 24] width 83 height 25
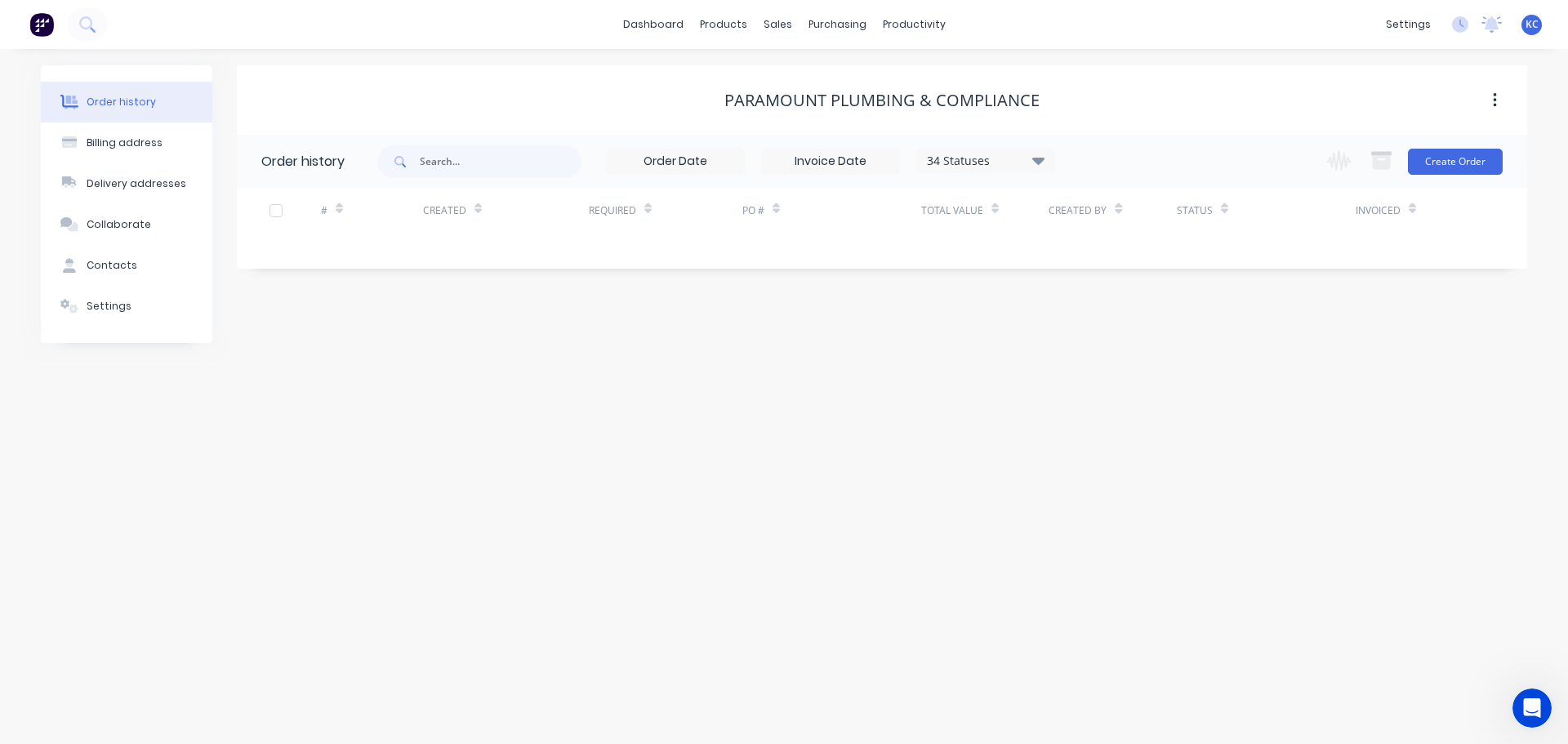
click at [1533, 29] on span "KC" at bounding box center [1532, 25] width 13 height 15
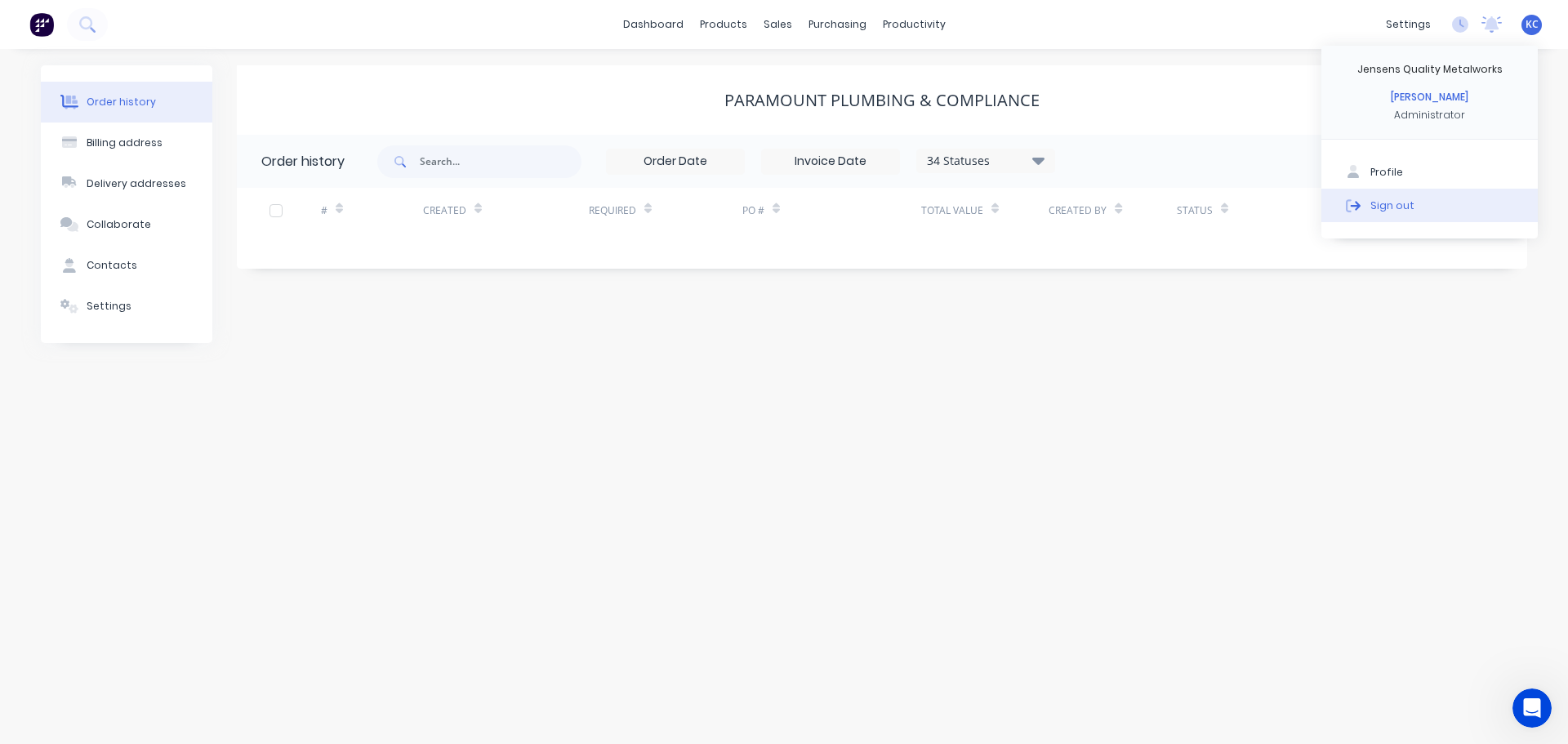
click at [1433, 203] on button "Sign out" at bounding box center [1429, 205] width 216 height 33
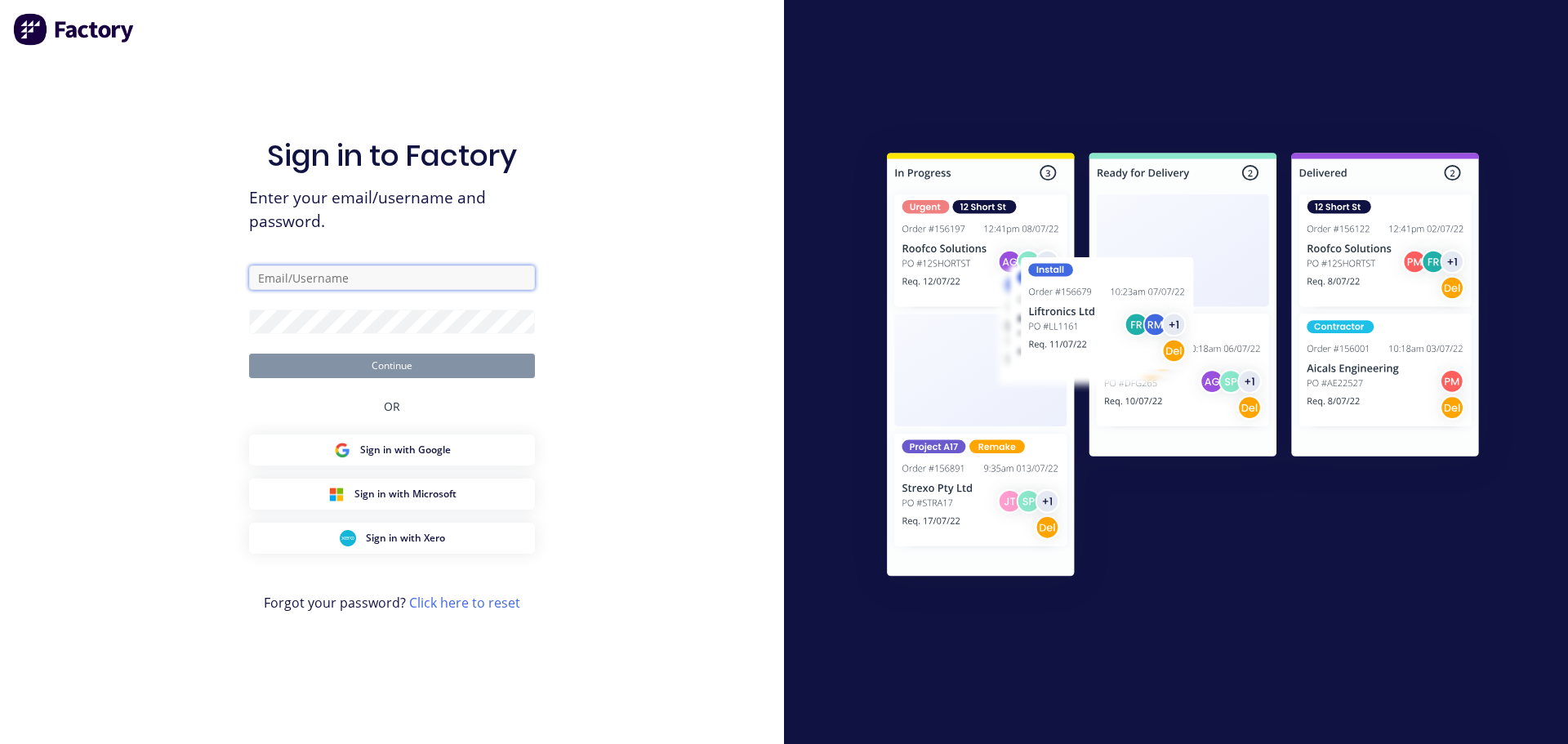
type input "[PERSON_NAME][EMAIL_ADDRESS][DOMAIN_NAME]"
